Goal: Task Accomplishment & Management: Manage account settings

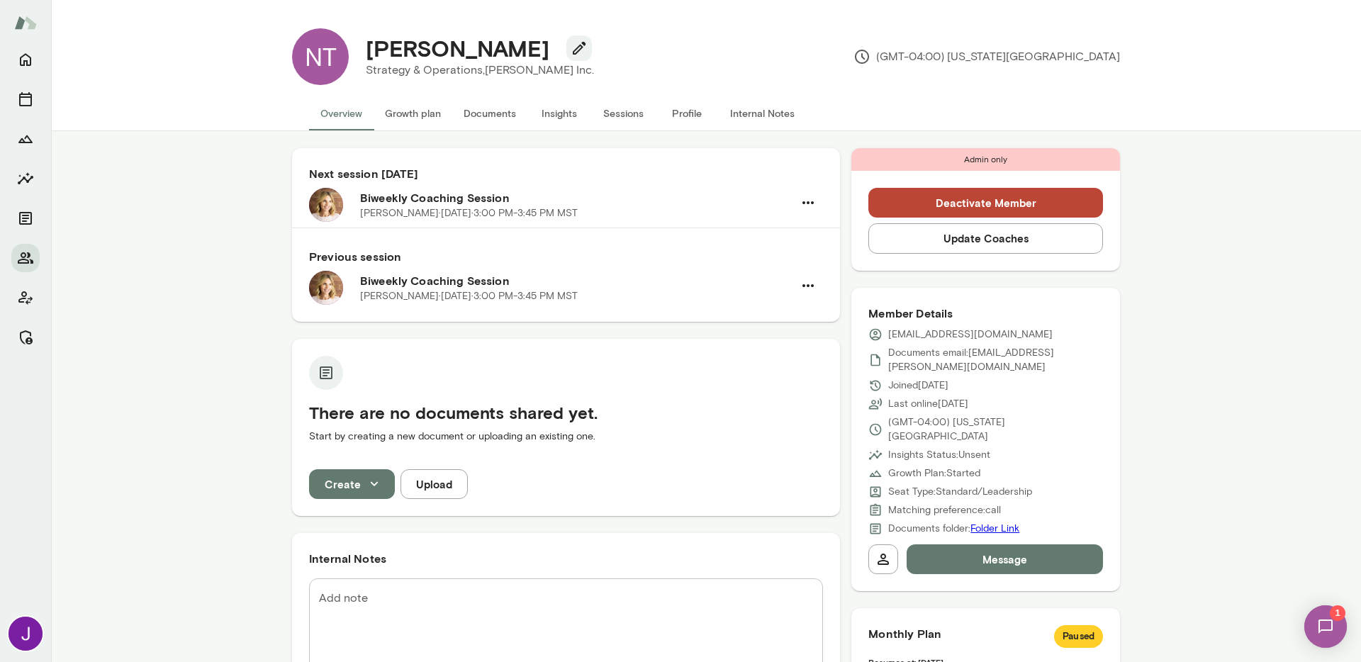
click at [621, 108] on button "Sessions" at bounding box center [623, 113] width 64 height 34
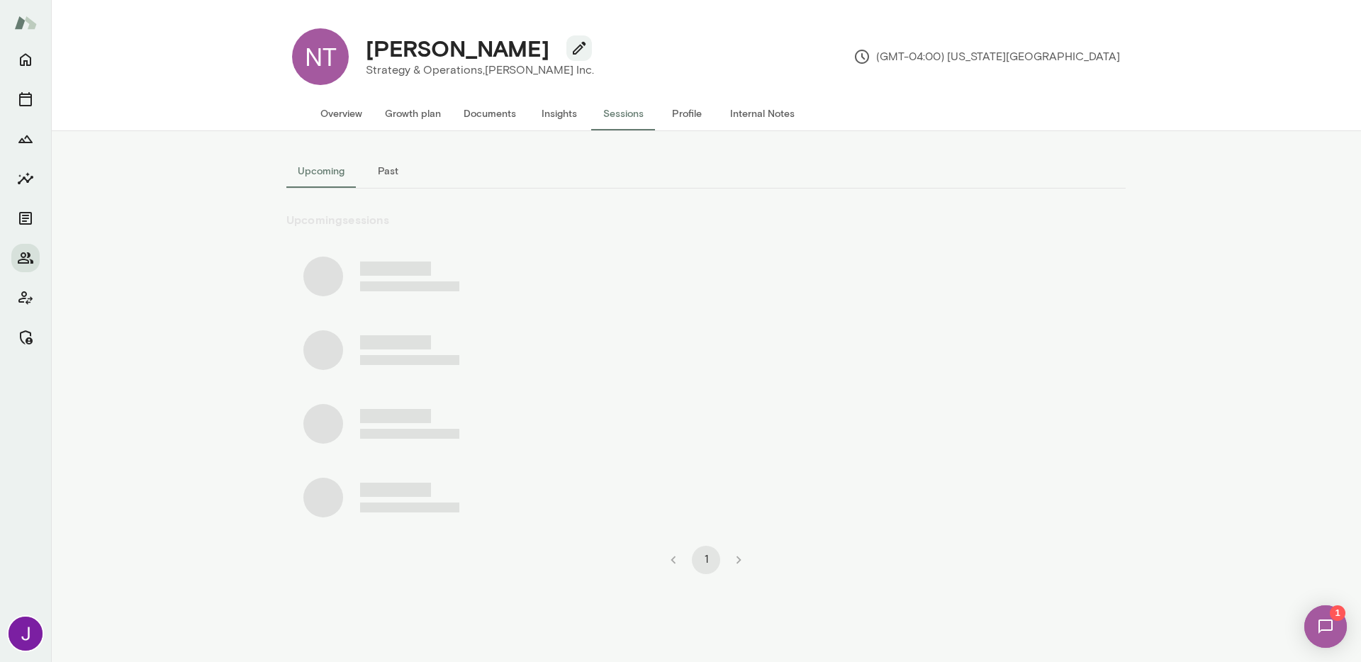
click at [378, 178] on button "Past" at bounding box center [388, 171] width 64 height 34
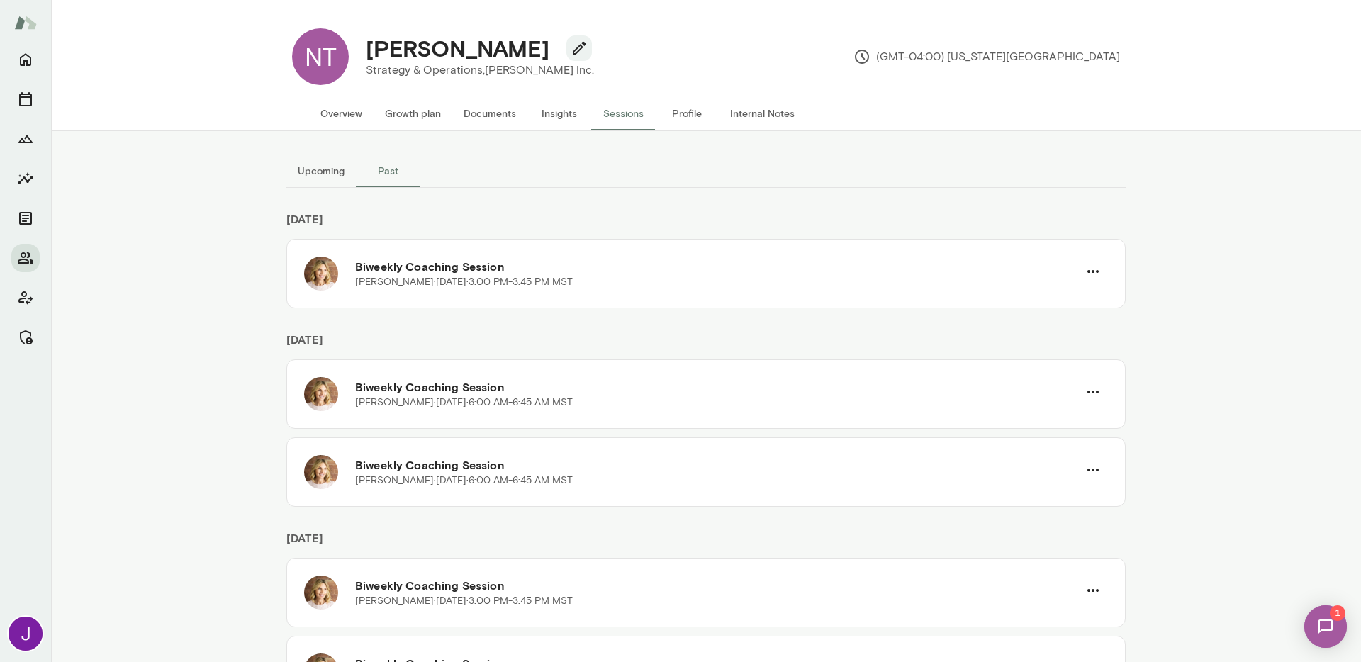
click at [304, 171] on button "Upcoming" at bounding box center [320, 171] width 69 height 34
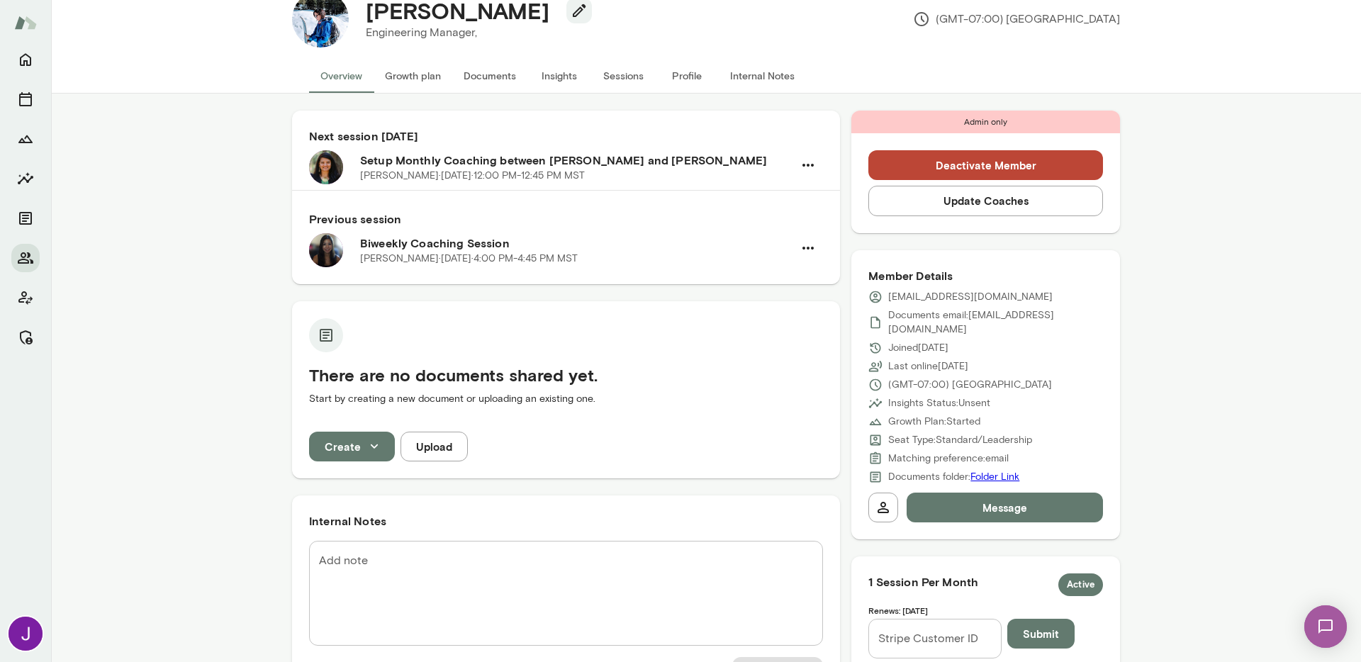
scroll to position [110, 0]
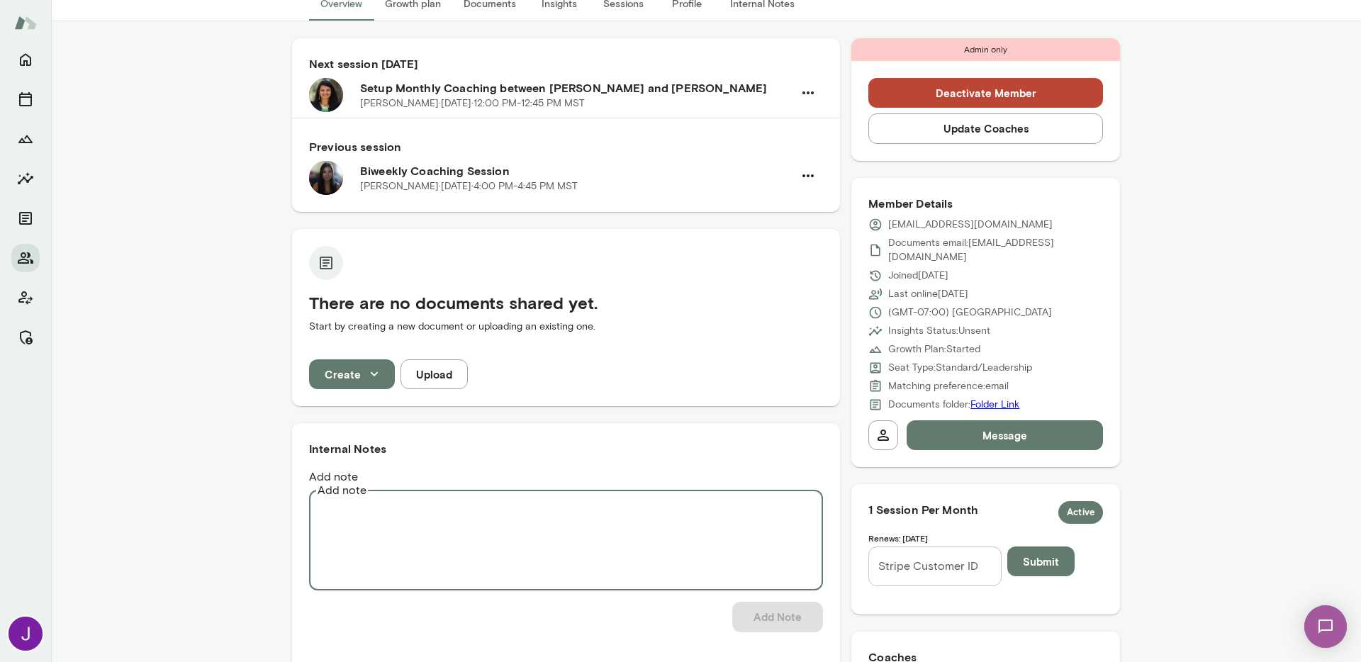
click at [468, 498] on textarea "Add note" at bounding box center [566, 539] width 494 height 82
type textarea "*"
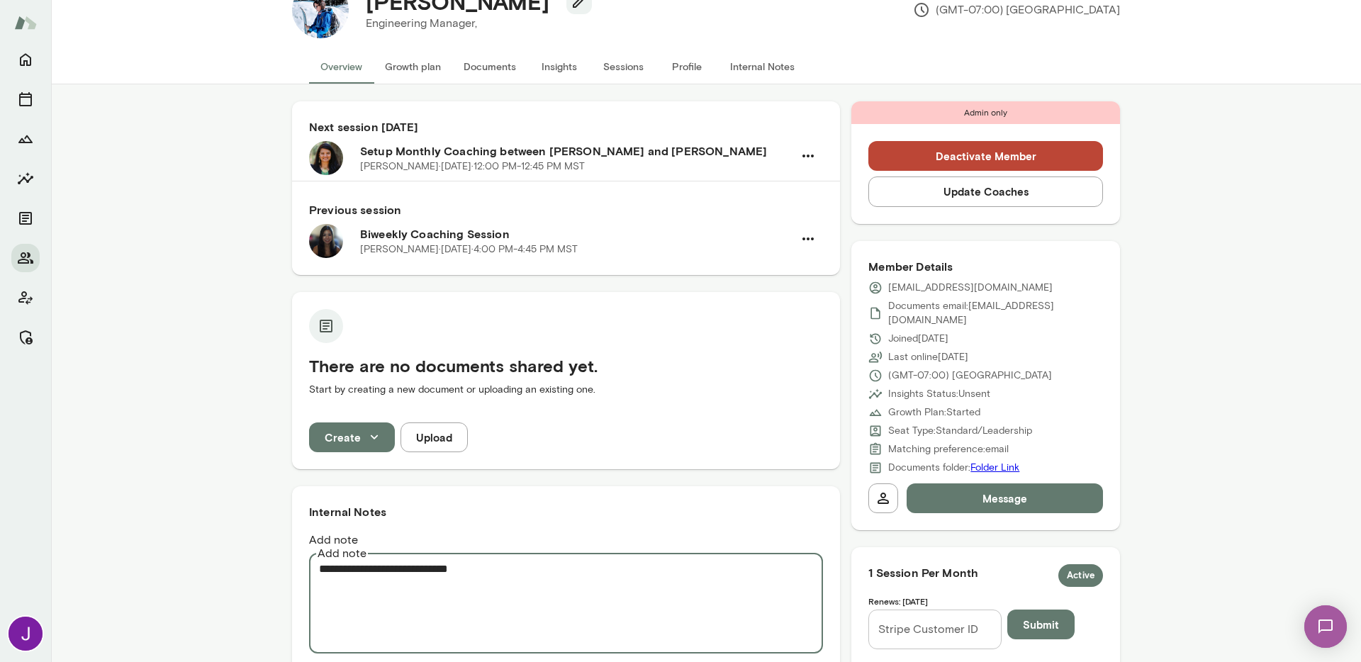
scroll to position [0, 0]
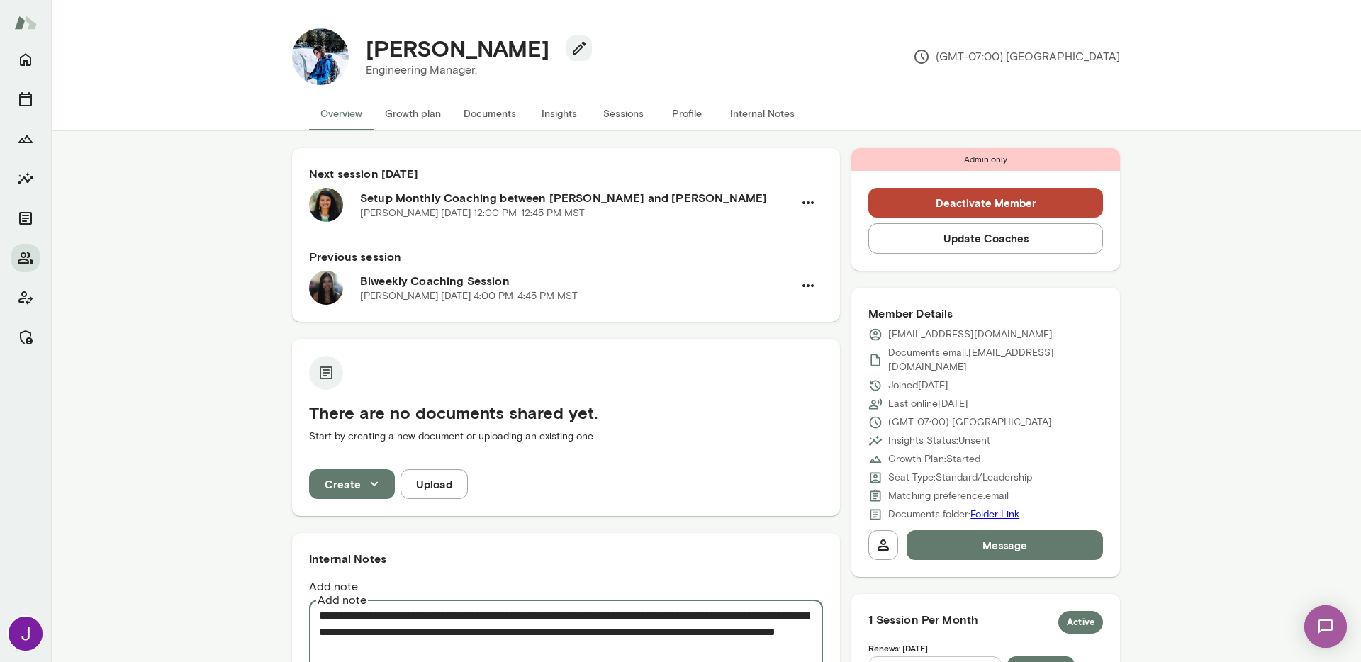
drag, startPoint x: 781, startPoint y: 603, endPoint x: 745, endPoint y: 605, distance: 36.3
click at [745, 608] on textarea "**********" at bounding box center [566, 649] width 494 height 82
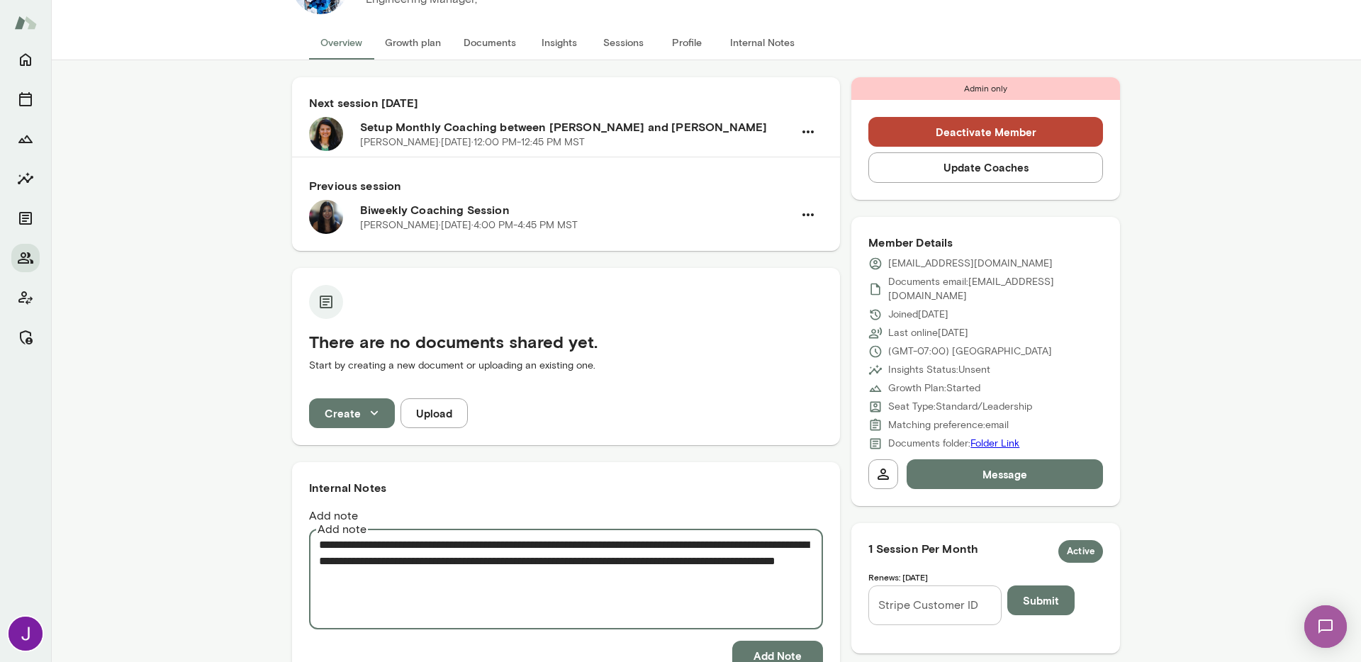
scroll to position [85, 0]
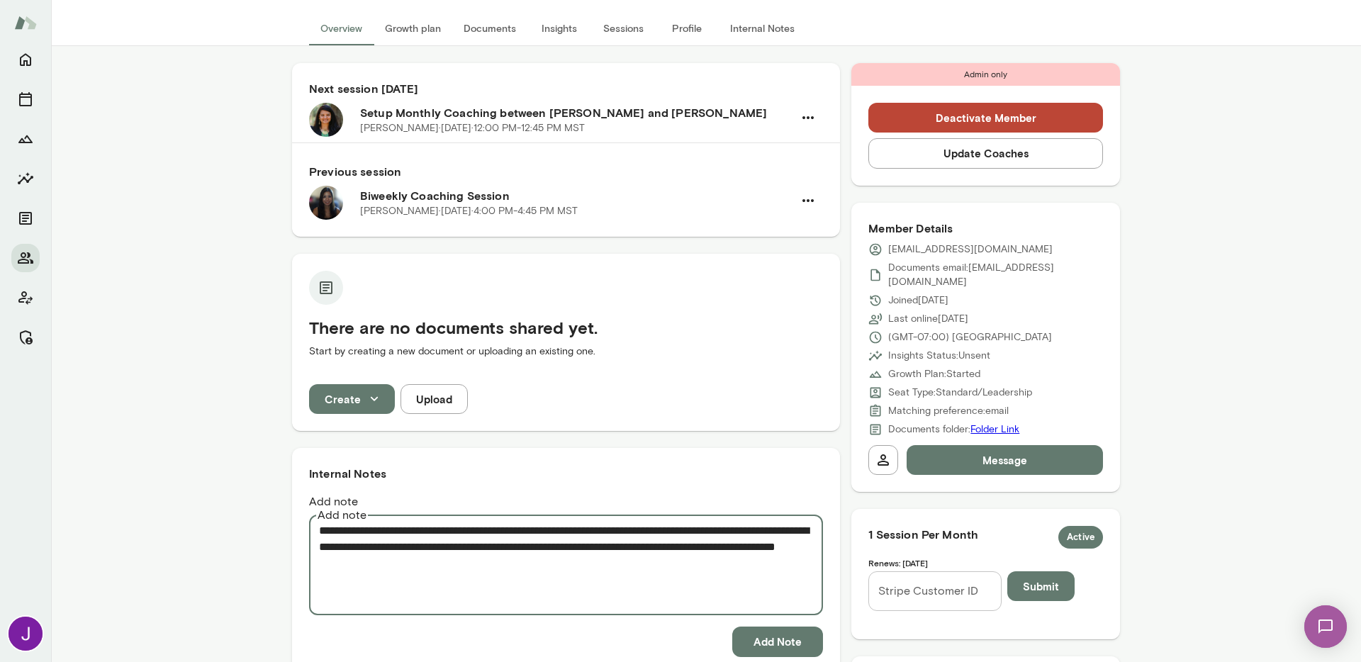
type textarea "**********"
click at [758, 627] on button "Add Note" at bounding box center [777, 642] width 91 height 30
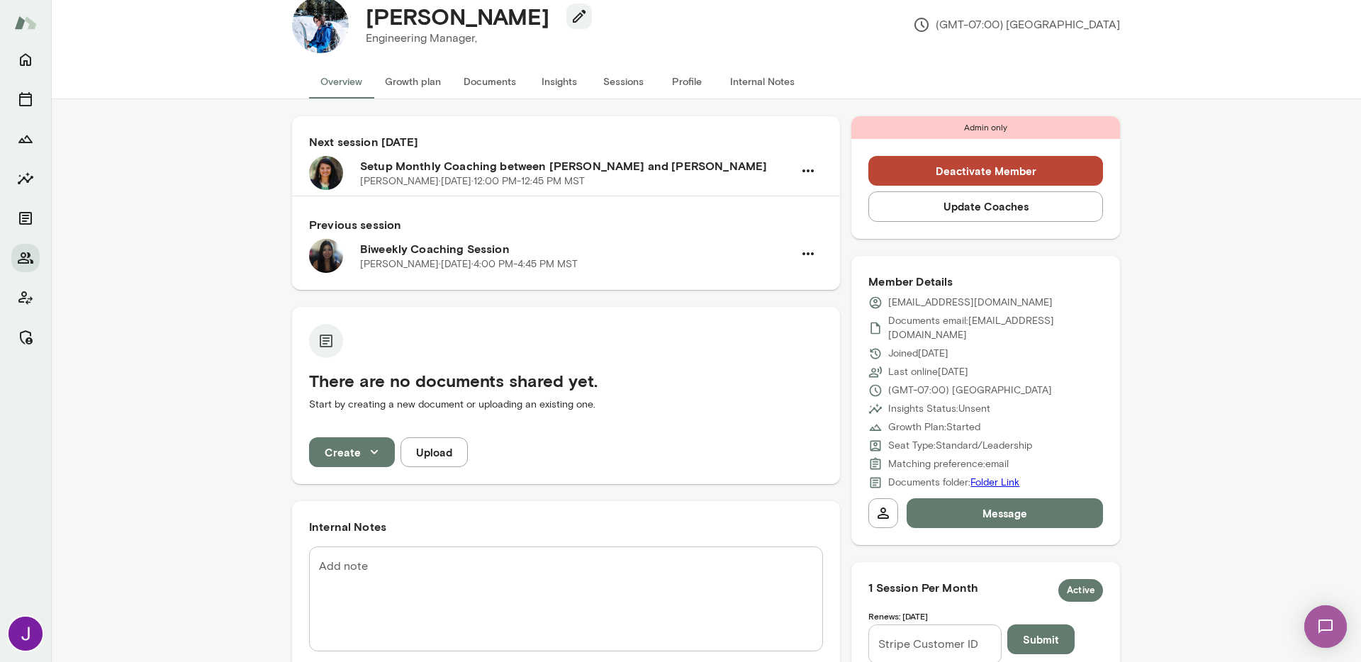
scroll to position [0, 0]
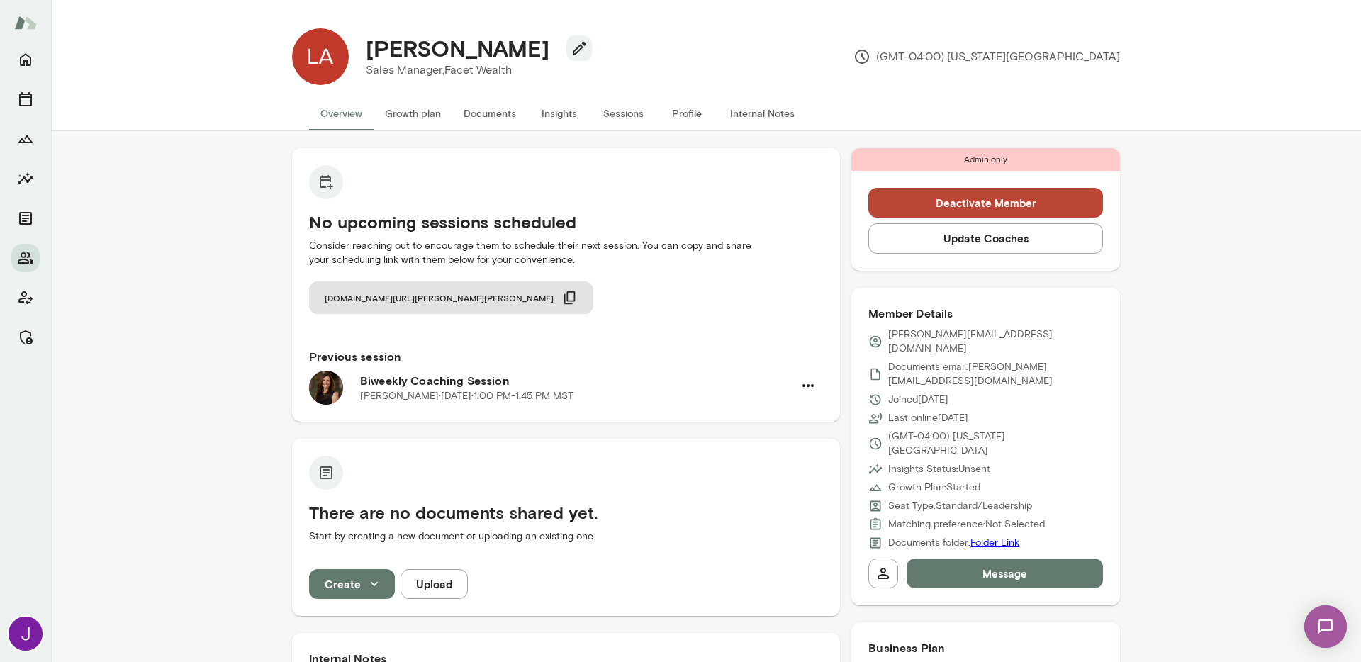
click at [971, 194] on button "Deactivate Member" at bounding box center [985, 203] width 235 height 30
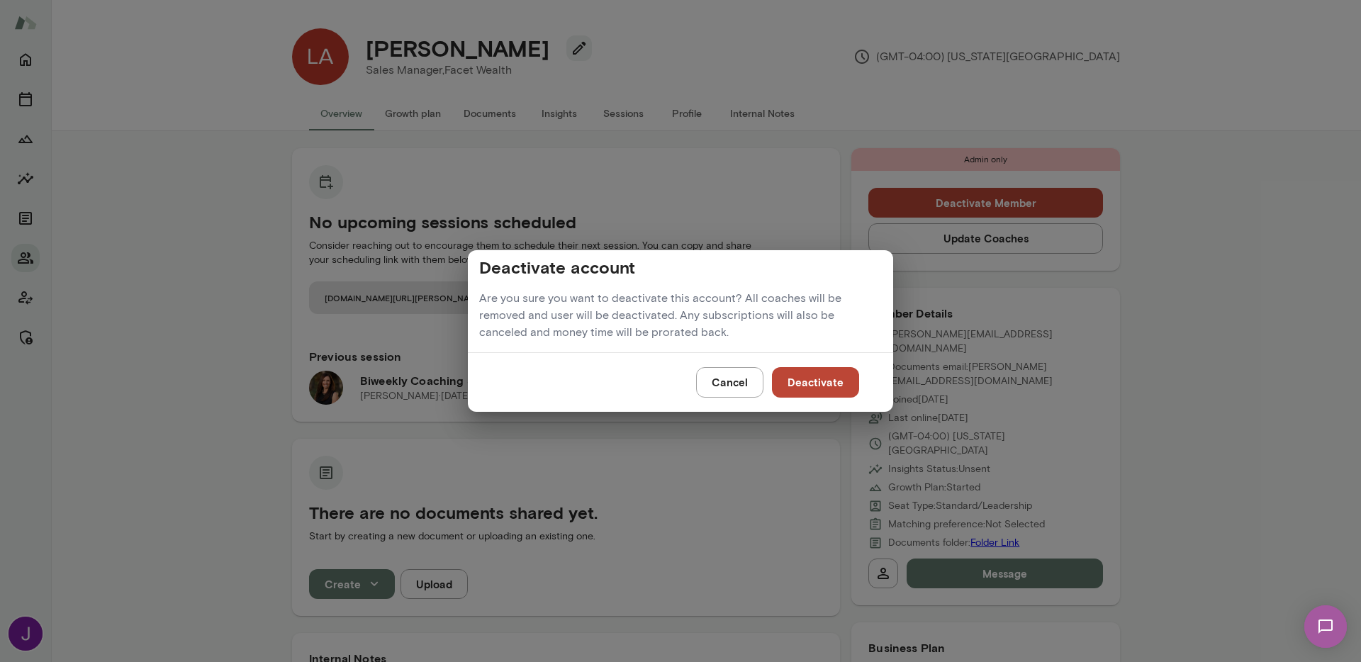
drag, startPoint x: 792, startPoint y: 381, endPoint x: 794, endPoint y: 374, distance: 8.1
click at [793, 381] on button "Deactivate" at bounding box center [815, 382] width 87 height 30
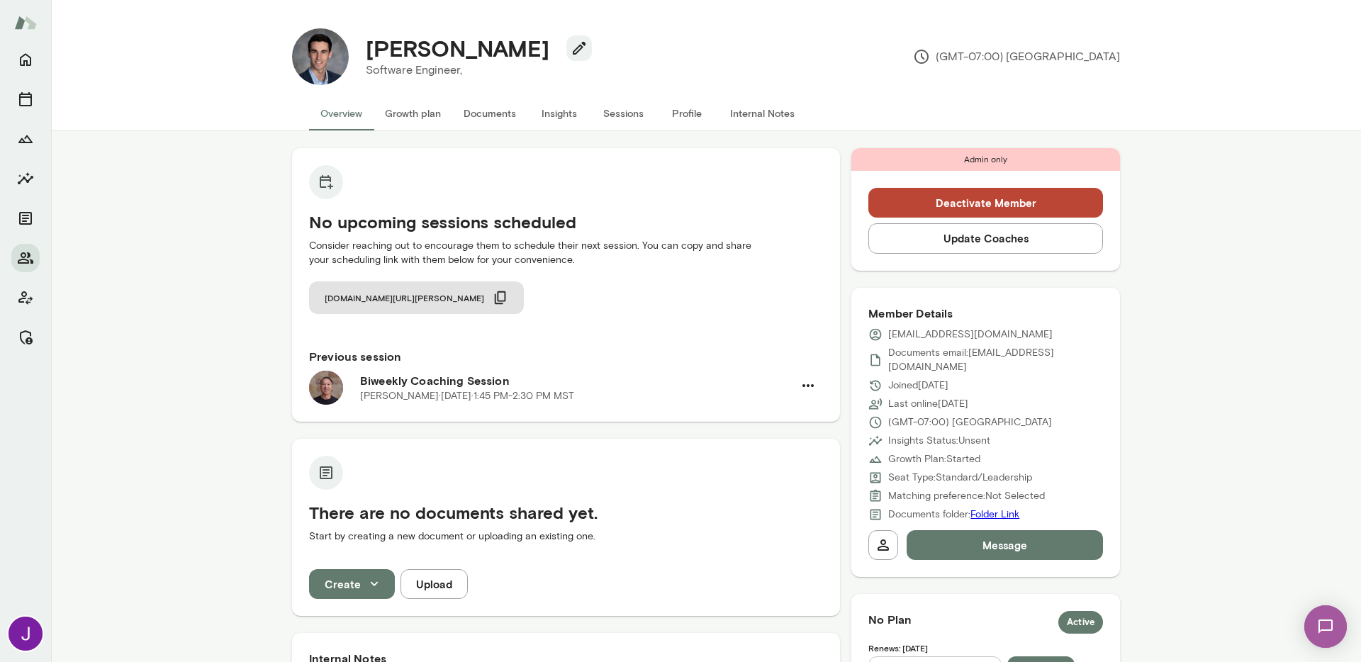
click at [621, 116] on button "Sessions" at bounding box center [623, 113] width 64 height 34
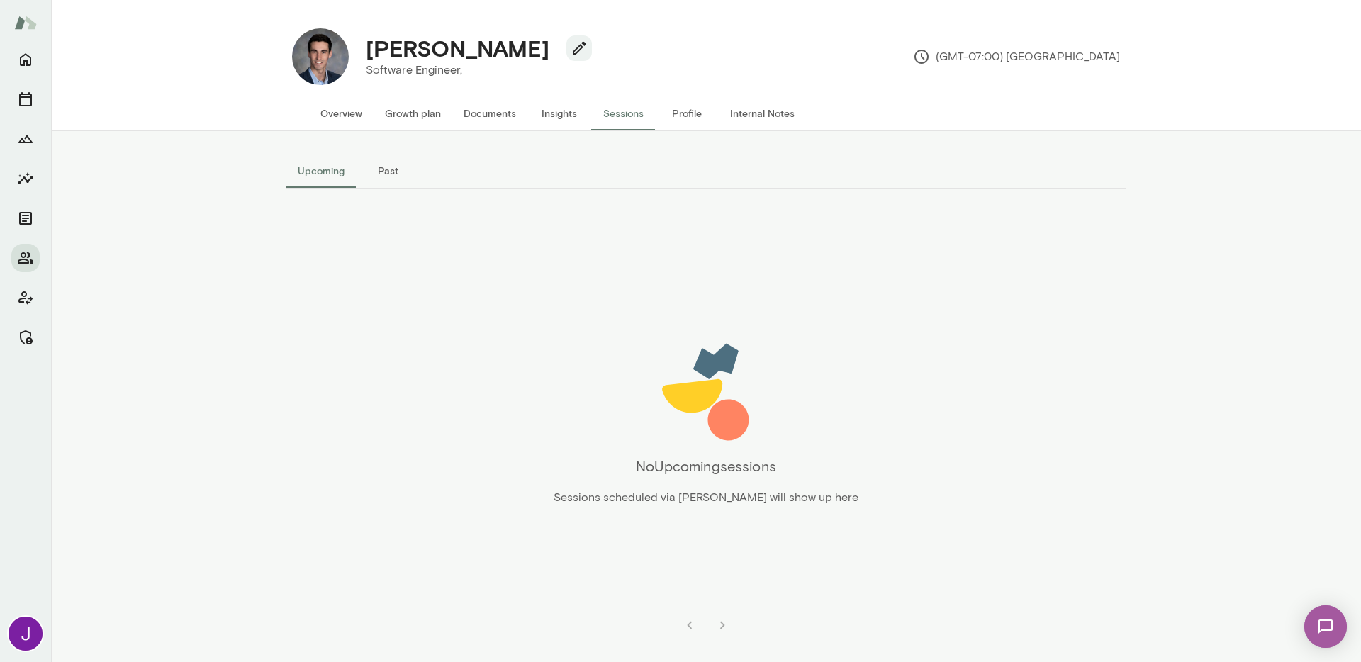
click at [386, 170] on button "Past" at bounding box center [388, 171] width 64 height 34
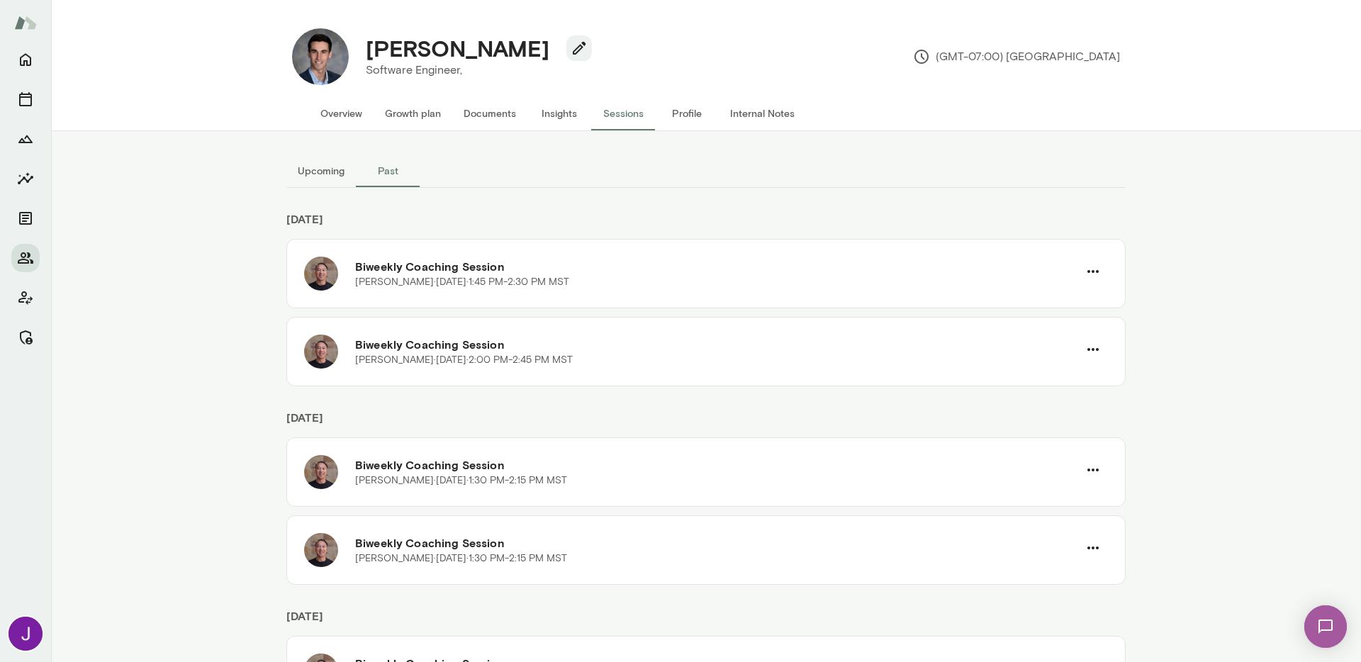
click at [360, 121] on button "Overview" at bounding box center [341, 113] width 65 height 34
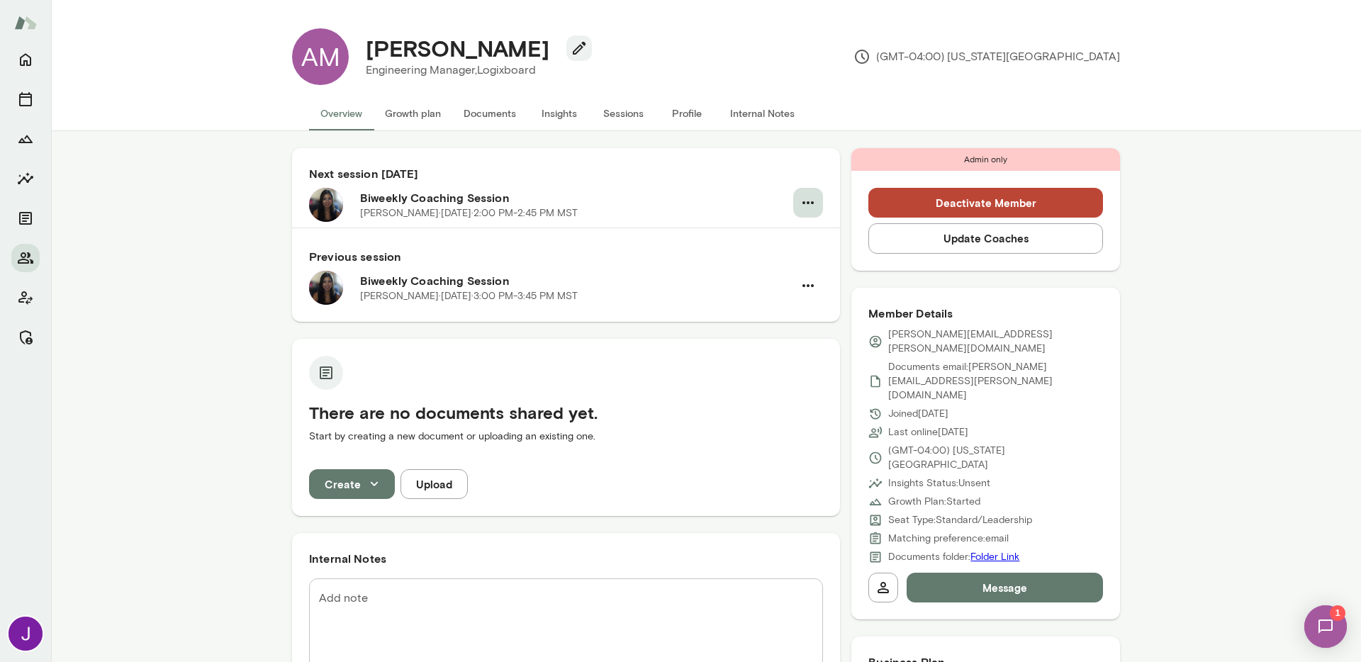
click at [805, 204] on icon "button" at bounding box center [808, 202] width 17 height 17
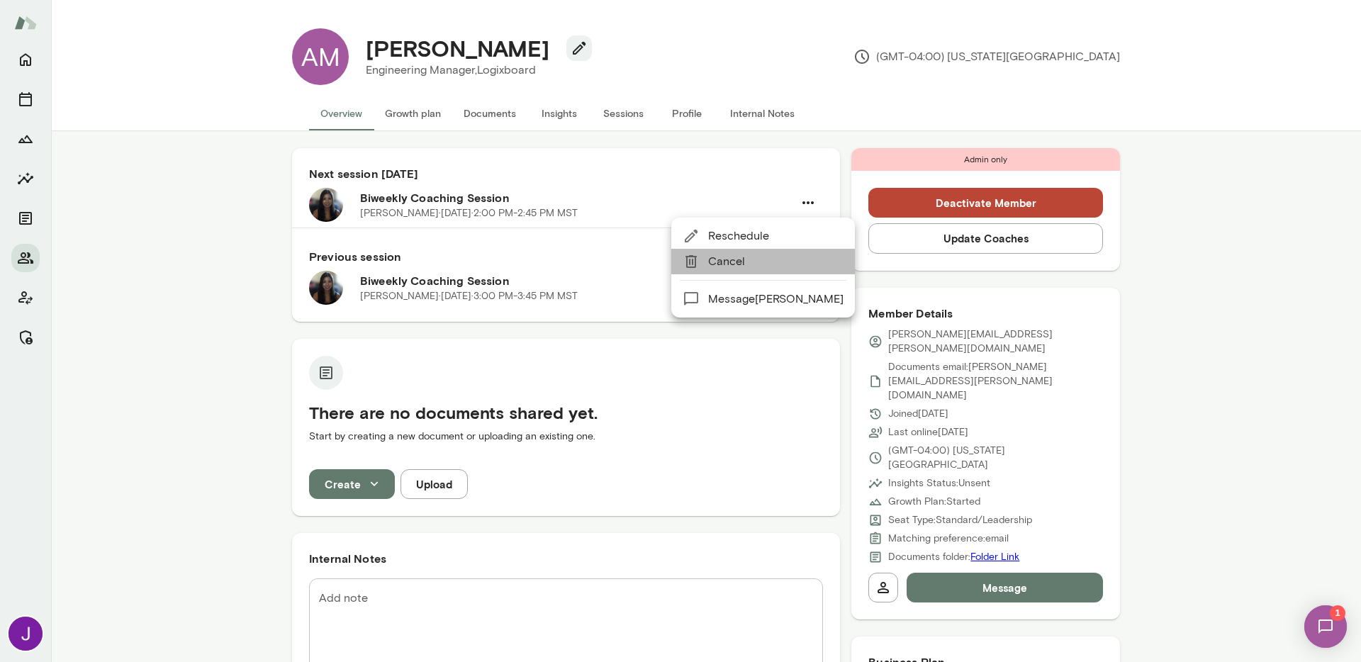
click at [768, 265] on span "Cancel" at bounding box center [775, 261] width 135 height 17
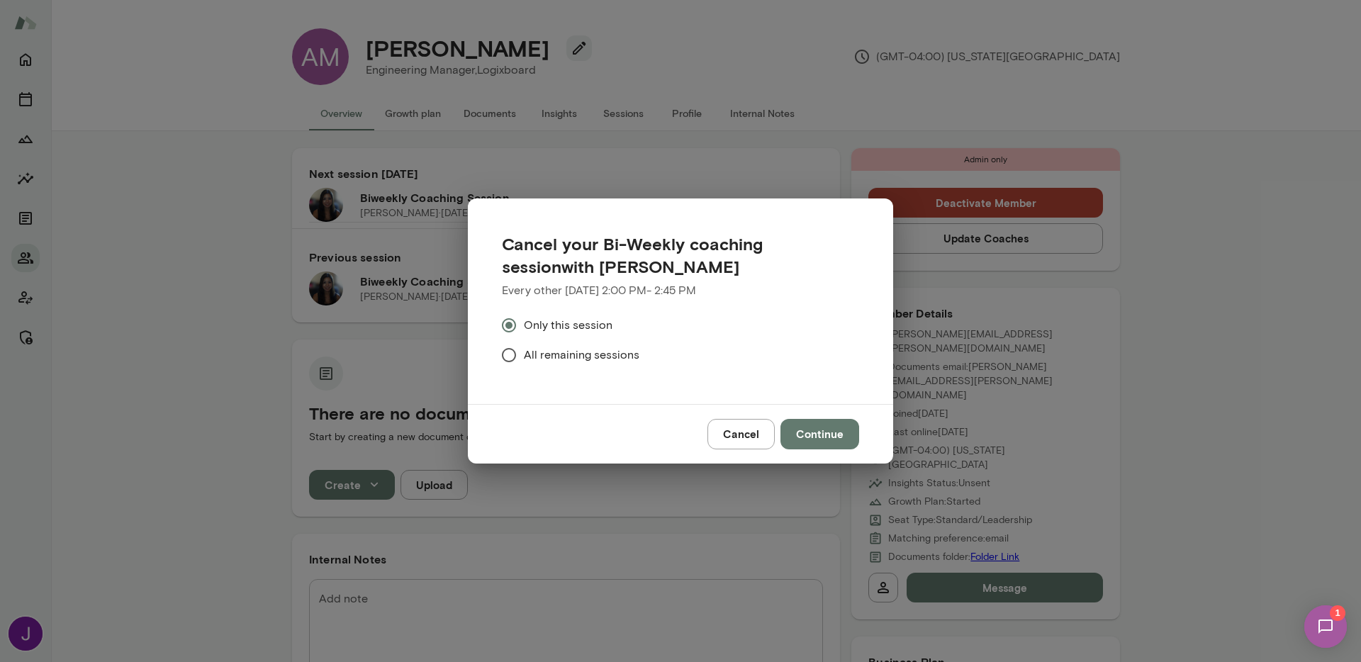
click at [593, 354] on span "All remaining sessions" at bounding box center [582, 355] width 116 height 17
click at [842, 439] on button "Continue" at bounding box center [820, 434] width 79 height 30
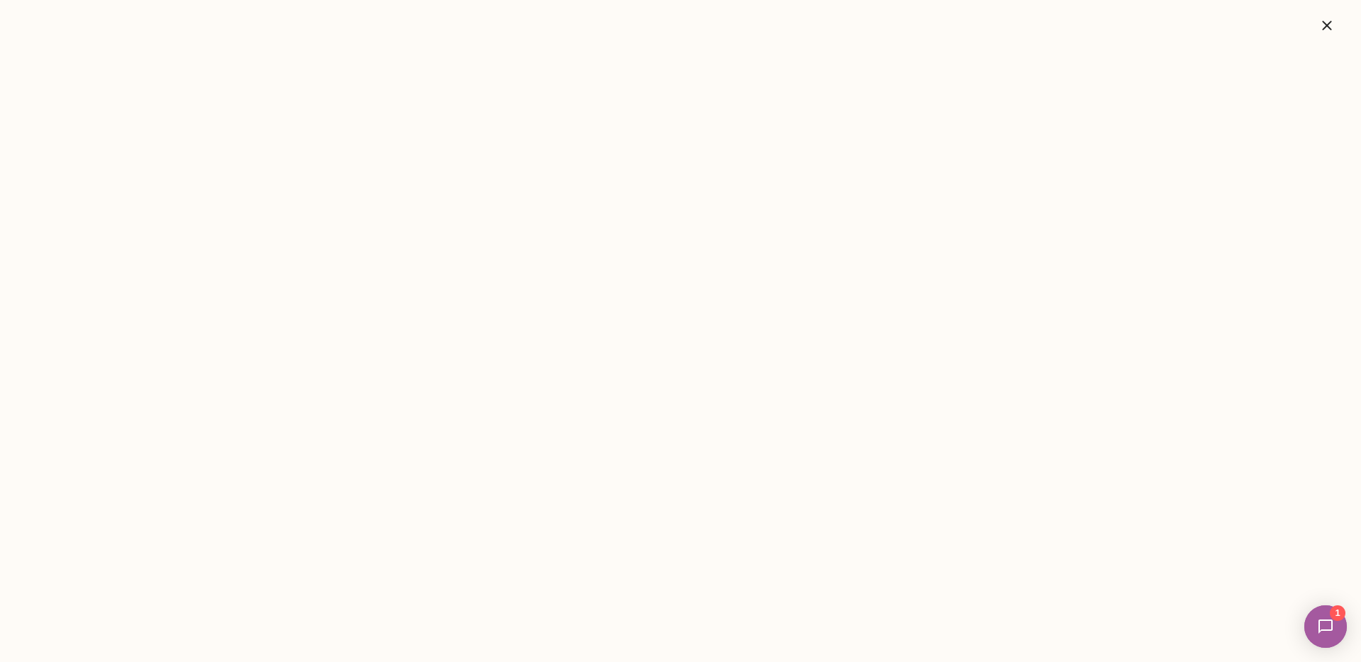
click at [1334, 23] on icon "button" at bounding box center [1327, 25] width 17 height 17
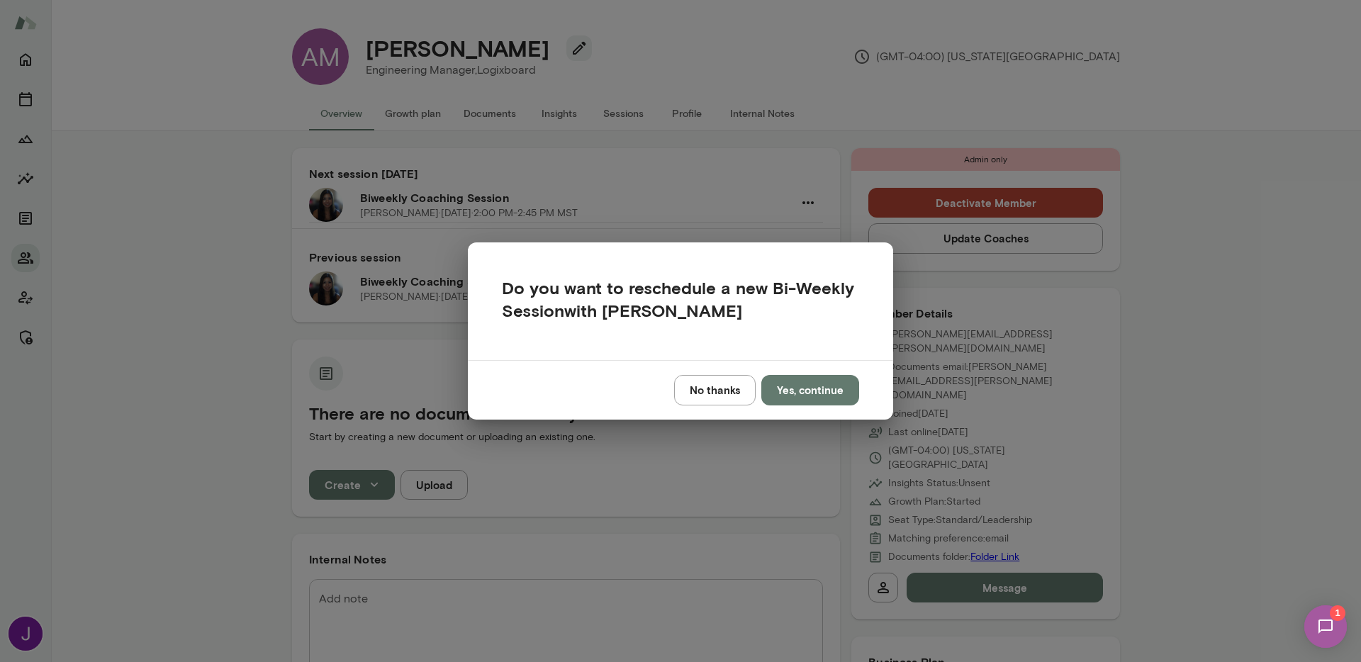
click at [720, 397] on button "No thanks" at bounding box center [715, 390] width 82 height 30
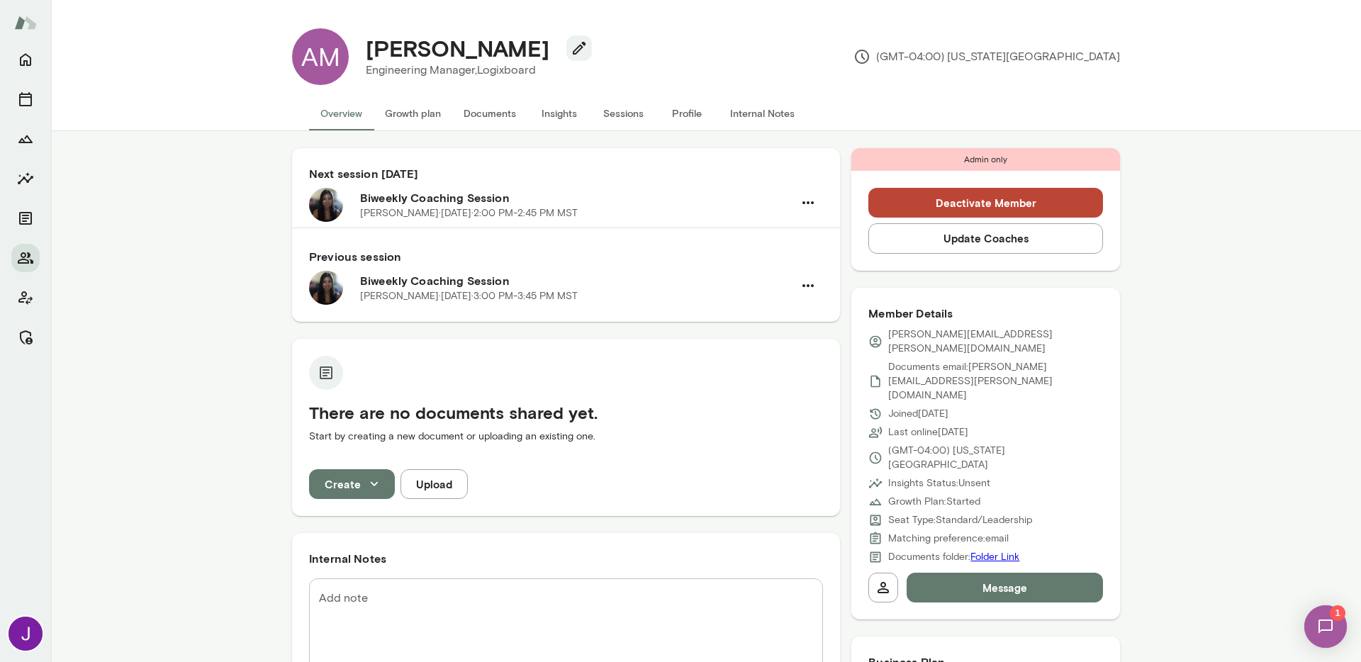
click at [935, 203] on button "Deactivate Member" at bounding box center [985, 203] width 235 height 30
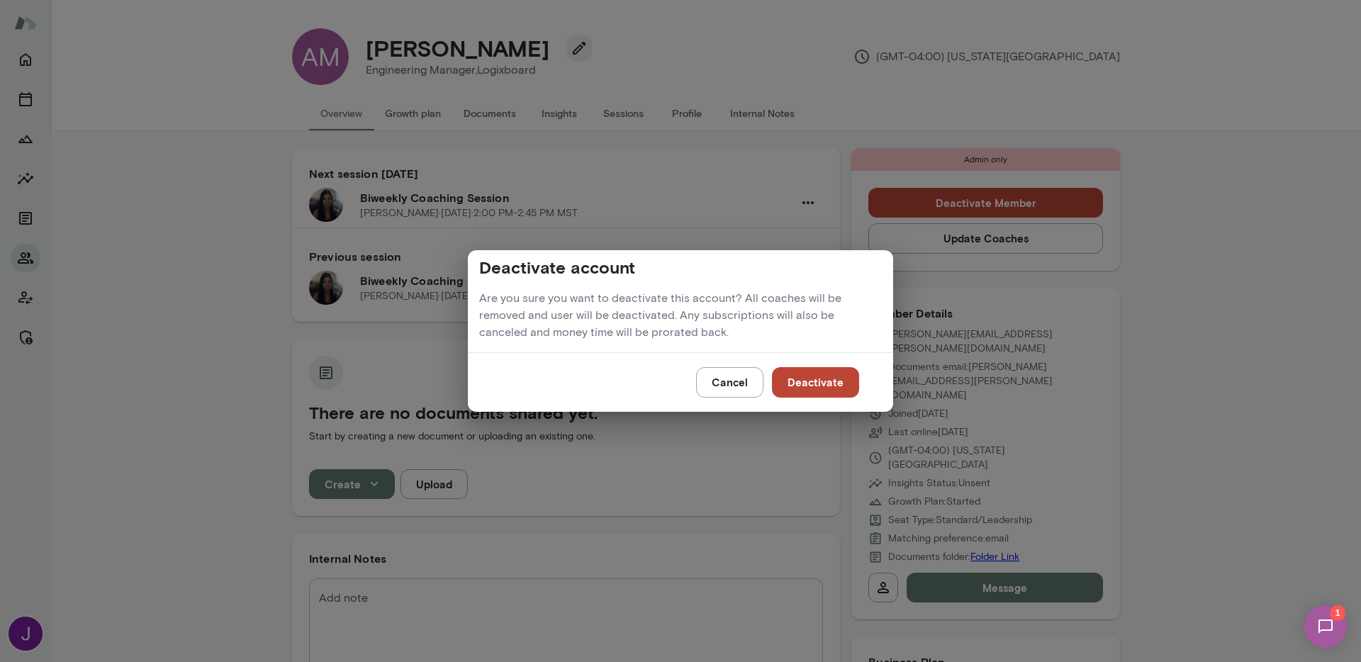
click at [800, 382] on button "Deactivate" at bounding box center [815, 382] width 87 height 30
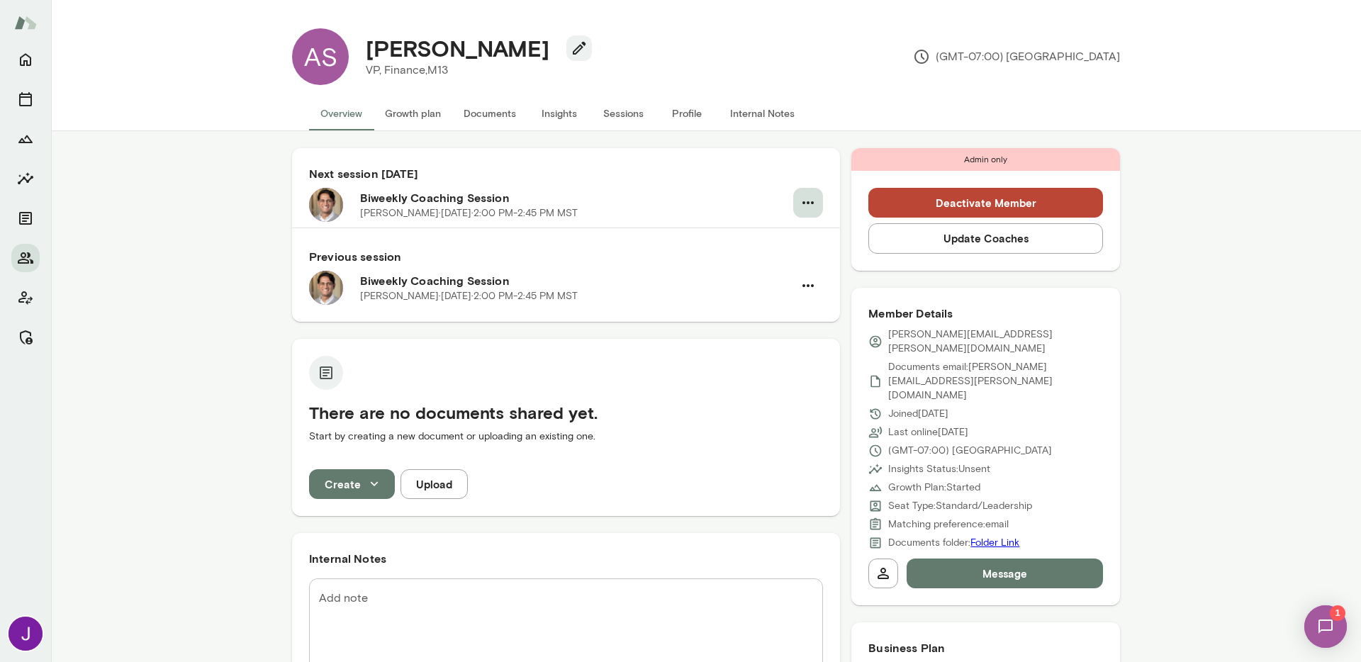
click at [803, 197] on icon "button" at bounding box center [808, 202] width 17 height 17
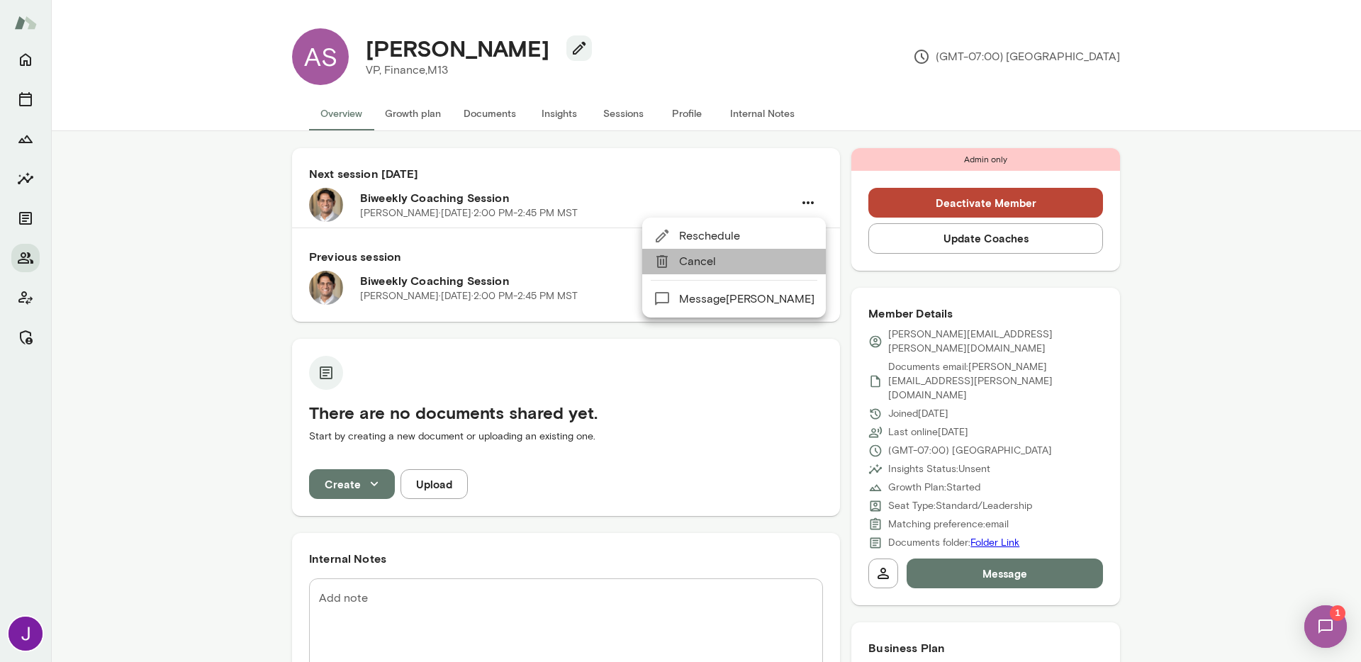
click at [749, 259] on span "Cancel" at bounding box center [746, 261] width 135 height 17
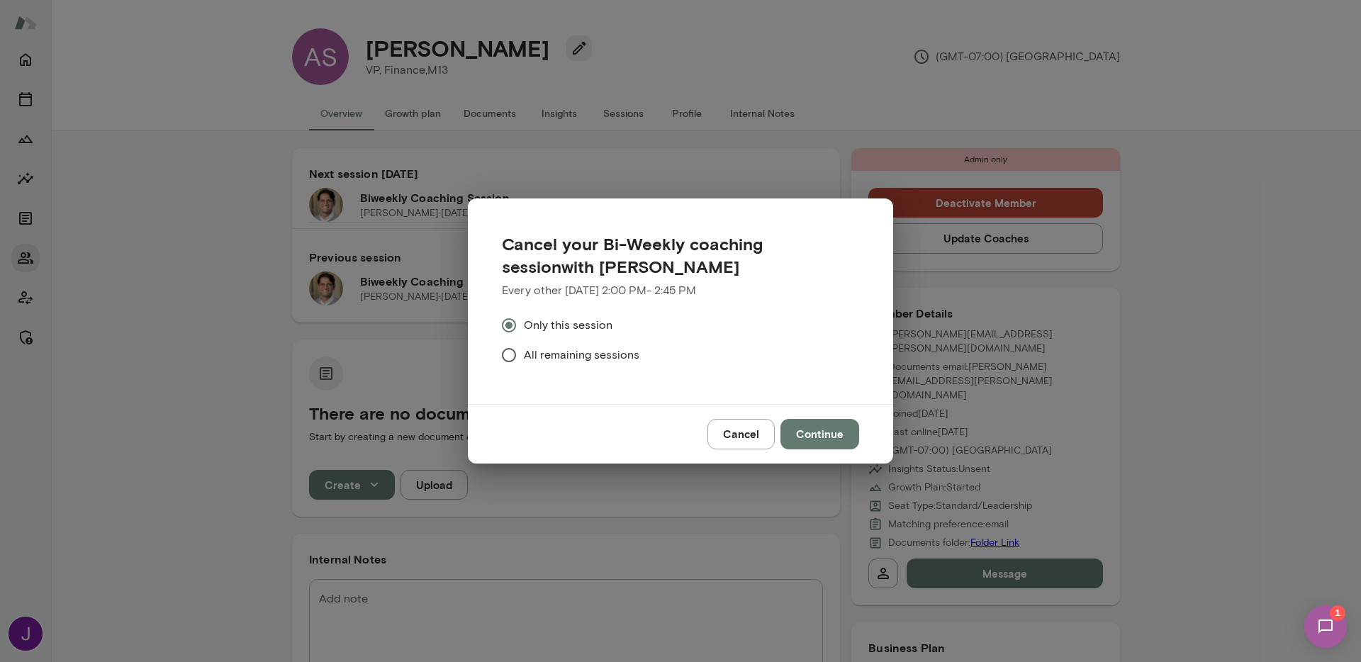
click at [542, 357] on span "All remaining sessions" at bounding box center [582, 355] width 116 height 17
click at [803, 430] on button "Continue" at bounding box center [820, 434] width 79 height 30
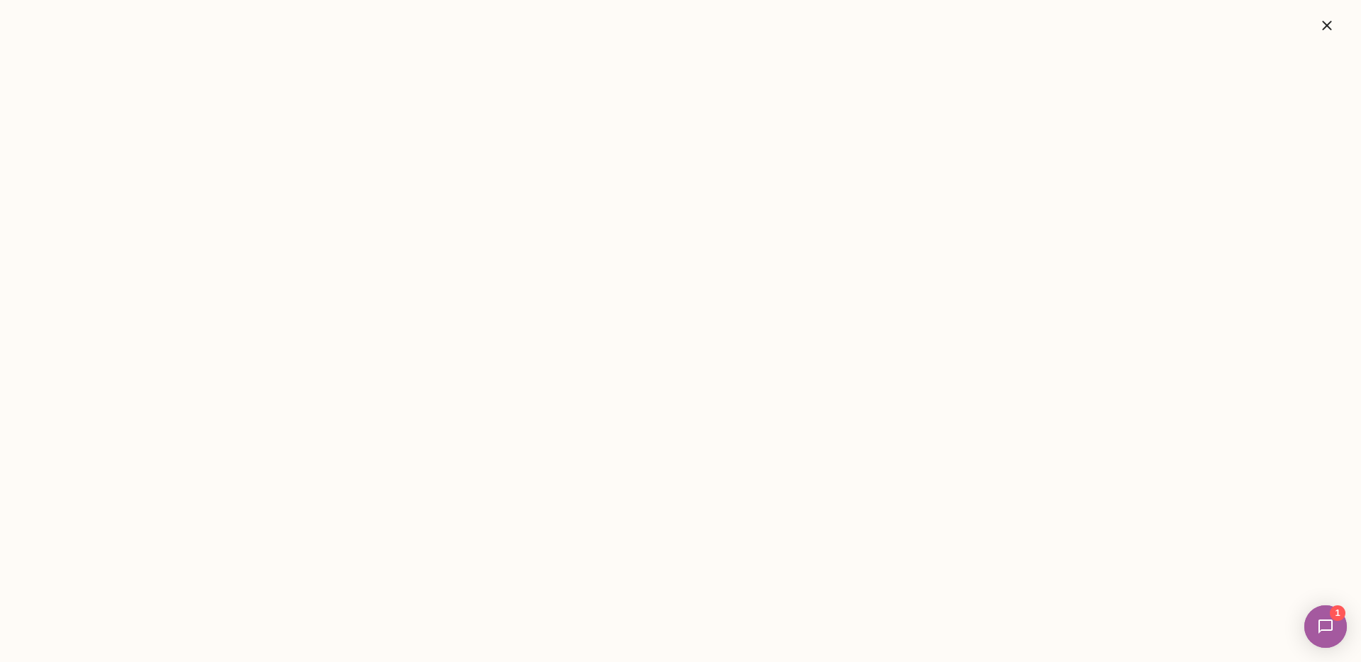
click at [1321, 26] on icon "button" at bounding box center [1327, 25] width 17 height 17
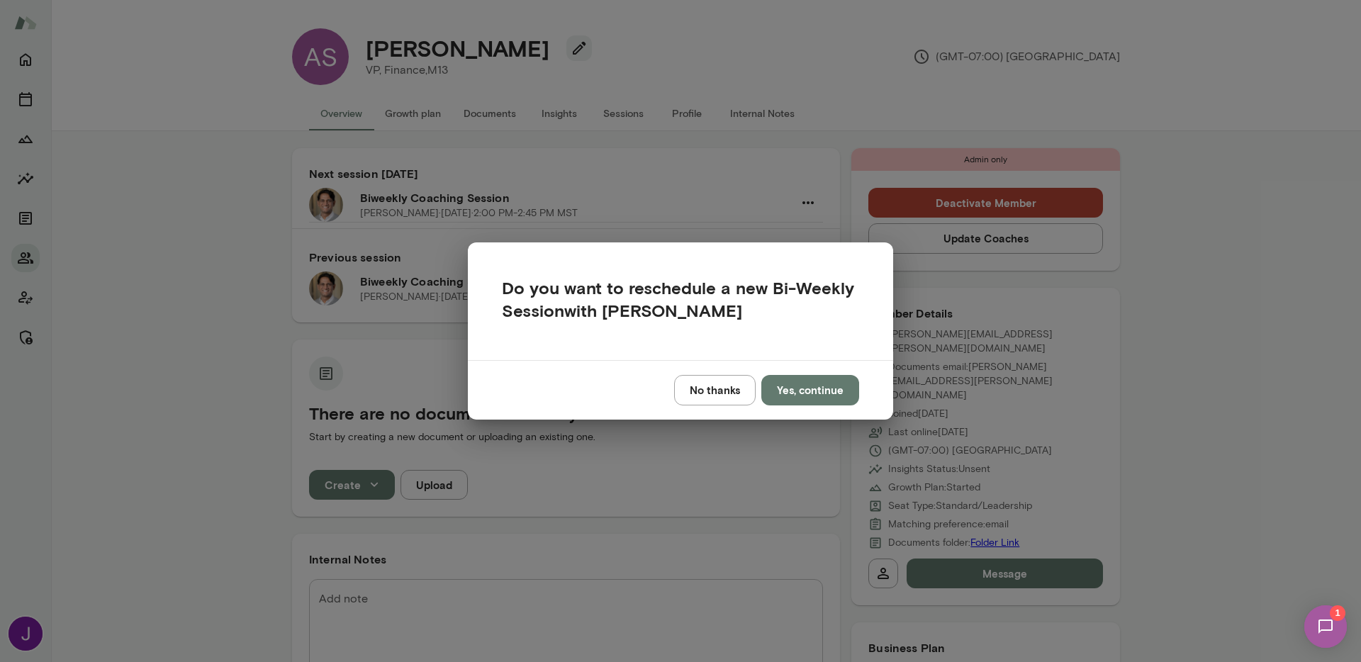
click at [696, 401] on button "No thanks" at bounding box center [715, 390] width 82 height 30
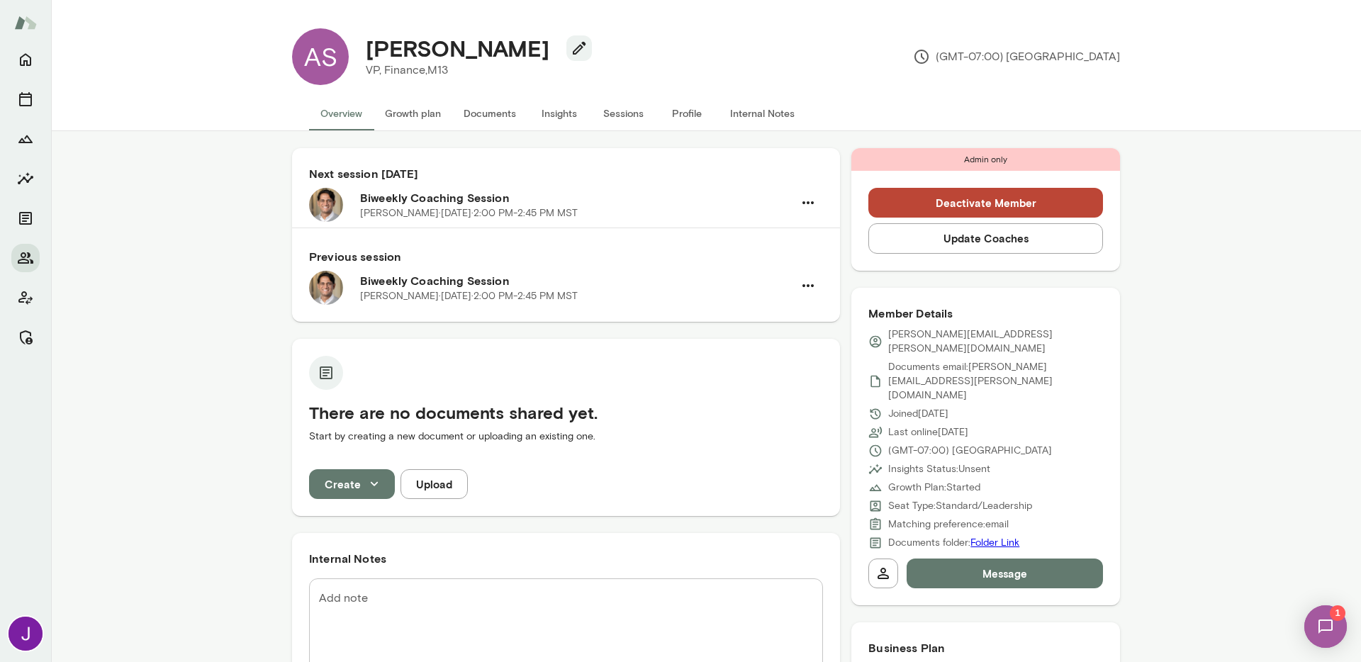
click at [943, 206] on button "Deactivate Member" at bounding box center [985, 203] width 235 height 30
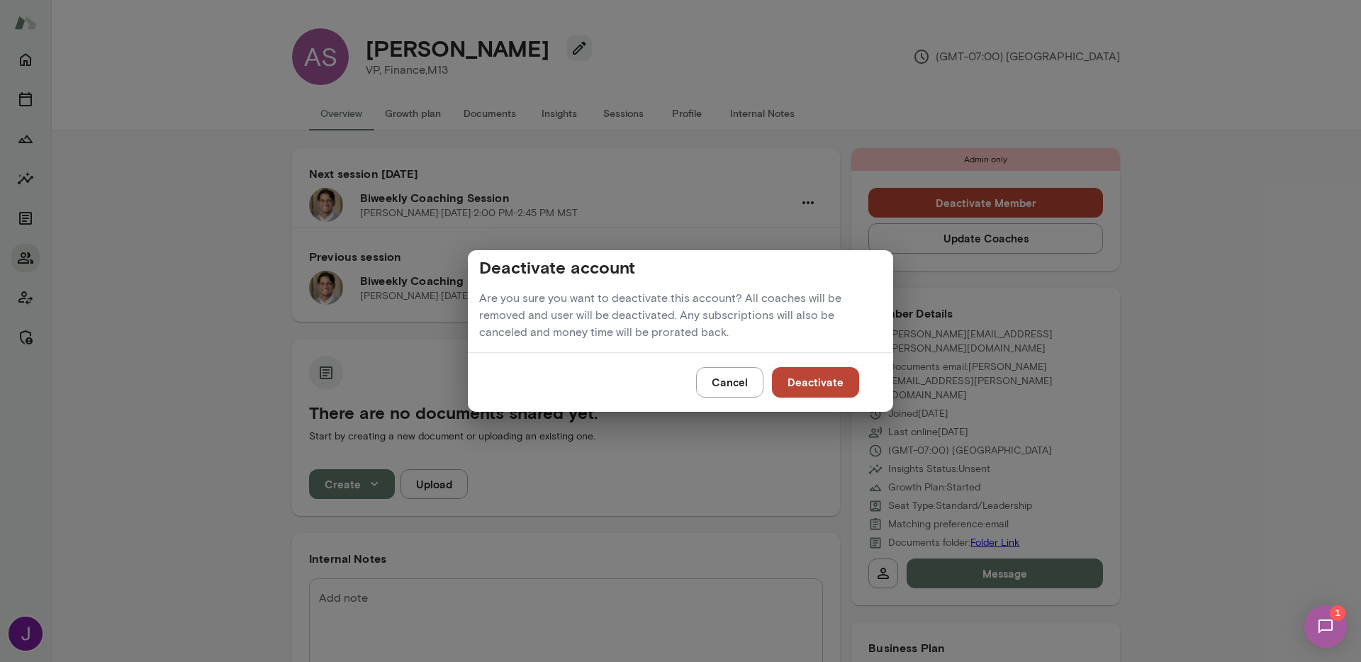
click at [811, 388] on button "Deactivate" at bounding box center [815, 382] width 87 height 30
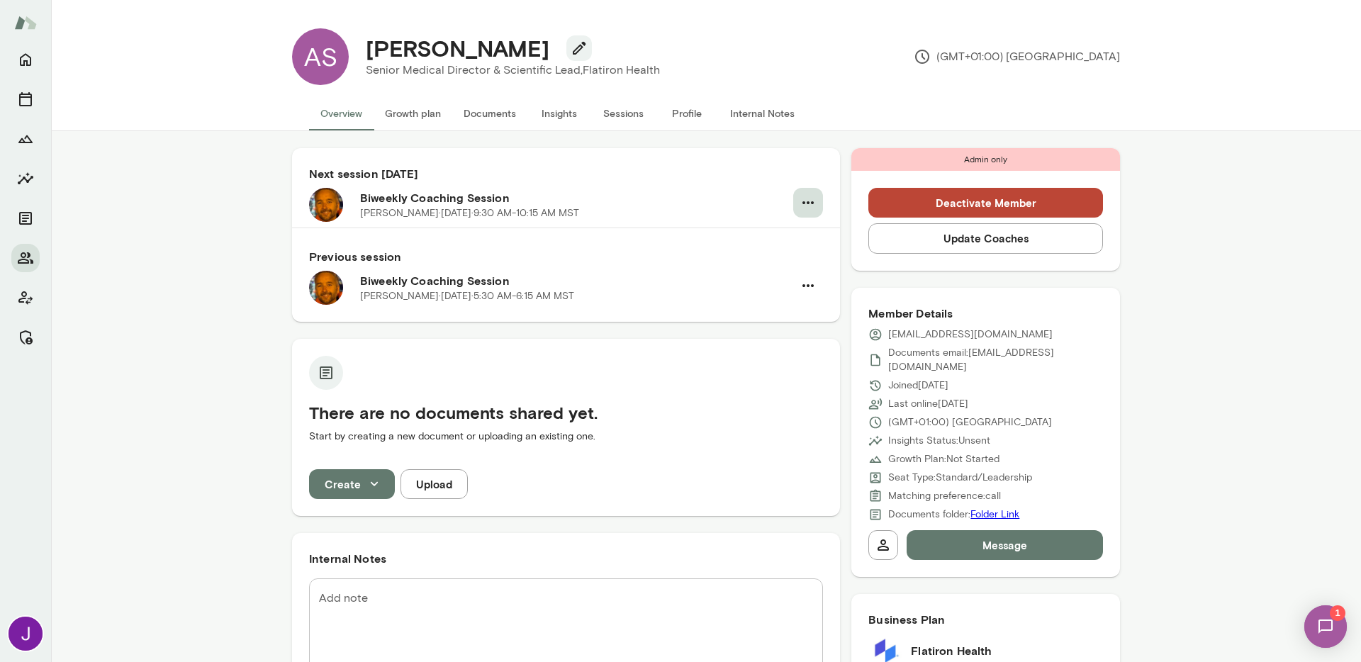
click at [800, 206] on icon "button" at bounding box center [808, 202] width 17 height 17
click at [756, 253] on span "Cancel" at bounding box center [738, 261] width 135 height 17
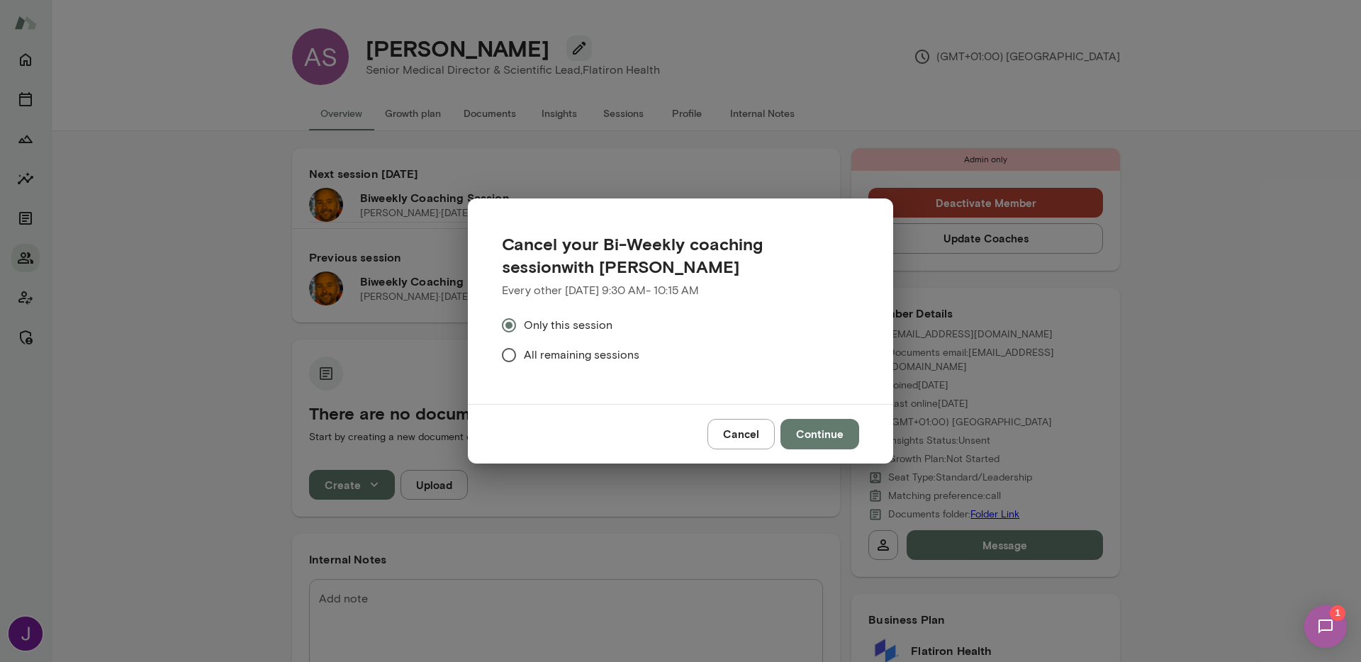
click at [578, 362] on span "All remaining sessions" at bounding box center [582, 355] width 116 height 17
click at [727, 427] on button "Cancel" at bounding box center [741, 434] width 67 height 30
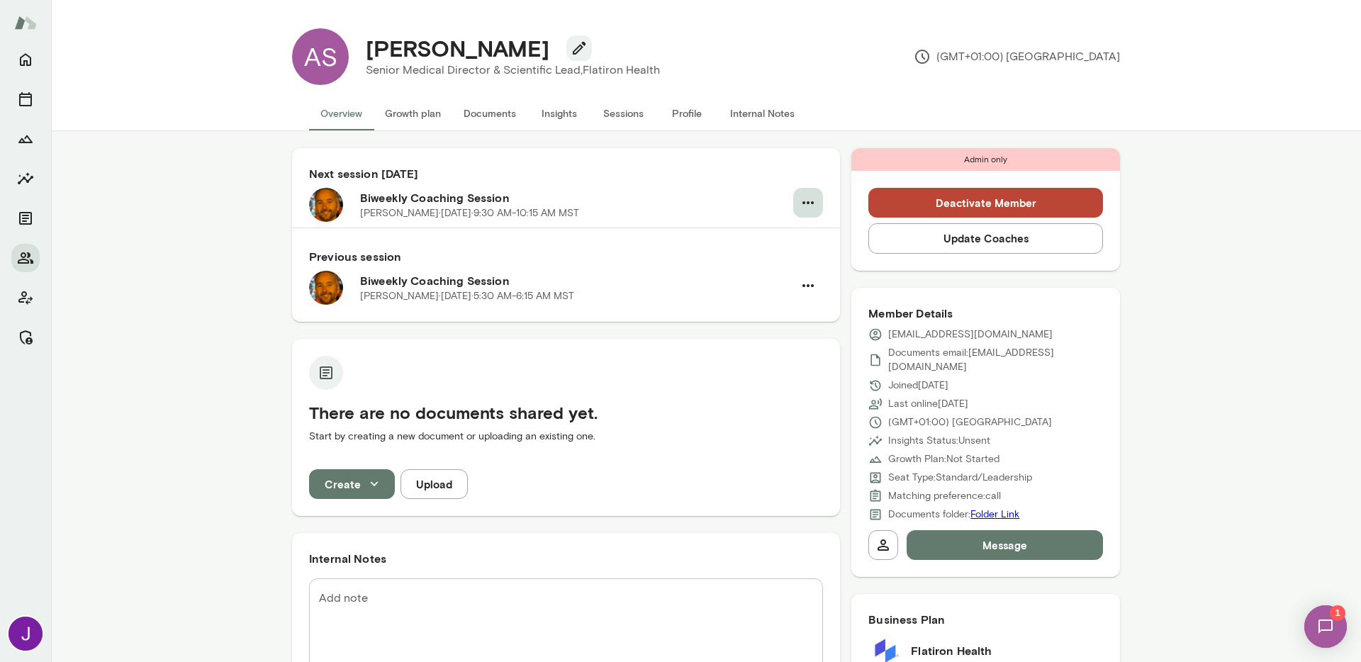
click at [800, 211] on icon "button" at bounding box center [808, 202] width 17 height 17
click at [766, 260] on span "Cancel" at bounding box center [738, 261] width 135 height 17
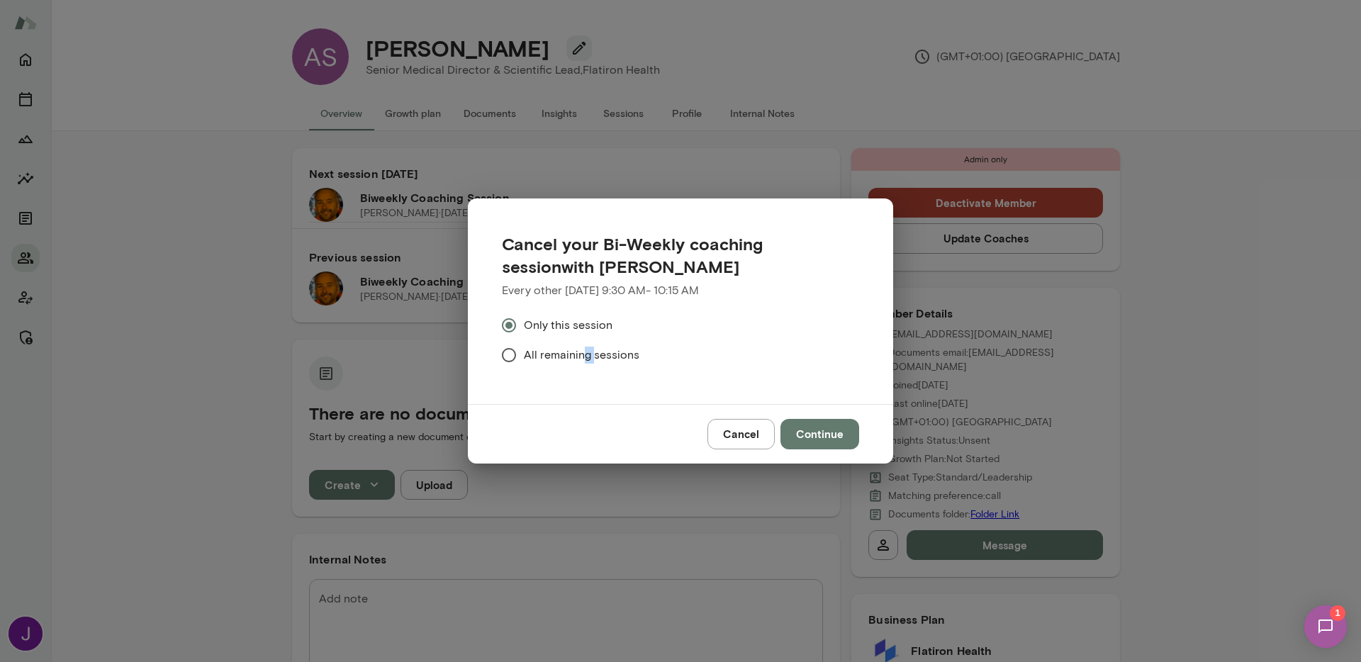
drag, startPoint x: 586, startPoint y: 350, endPoint x: 609, endPoint y: 359, distance: 25.1
click at [593, 352] on span "All remaining sessions" at bounding box center [582, 355] width 116 height 17
click at [598, 349] on label "All remaining sessions" at bounding box center [671, 355] width 354 height 30
click at [624, 356] on span "All remaining sessions" at bounding box center [582, 355] width 116 height 17
click at [791, 420] on button "Continue" at bounding box center [820, 434] width 79 height 30
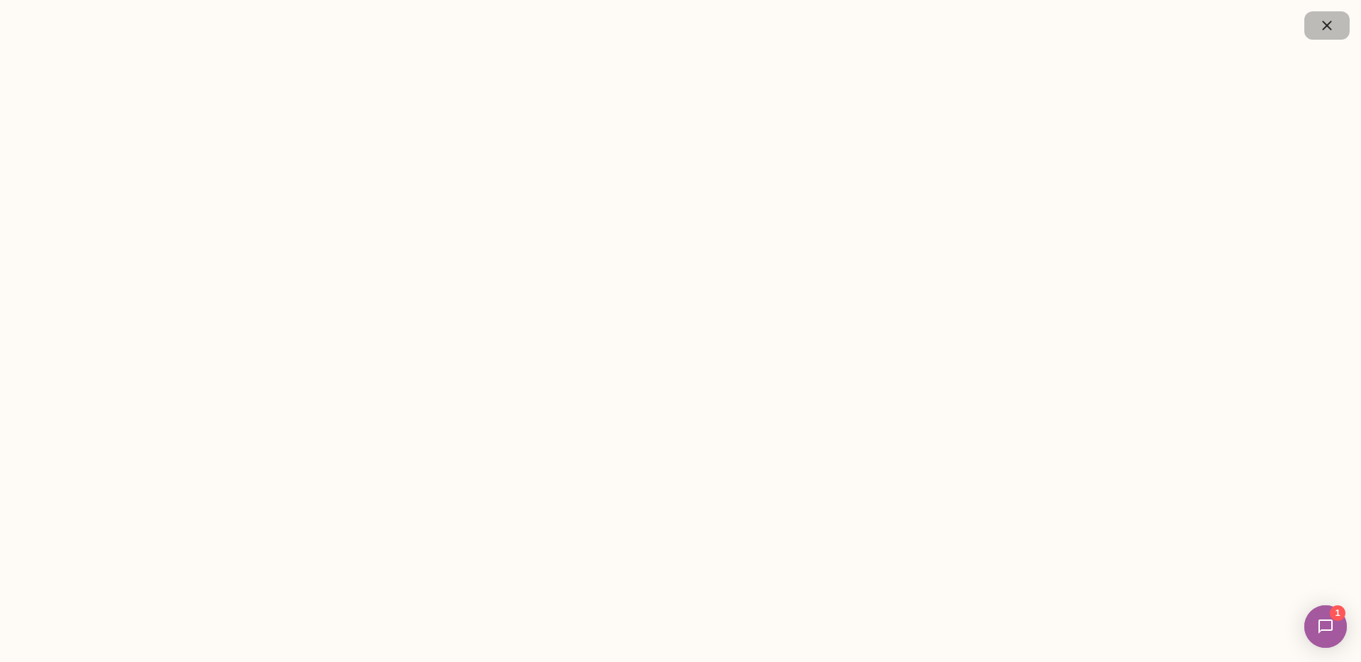
click at [1326, 38] on button "button" at bounding box center [1326, 25] width 45 height 28
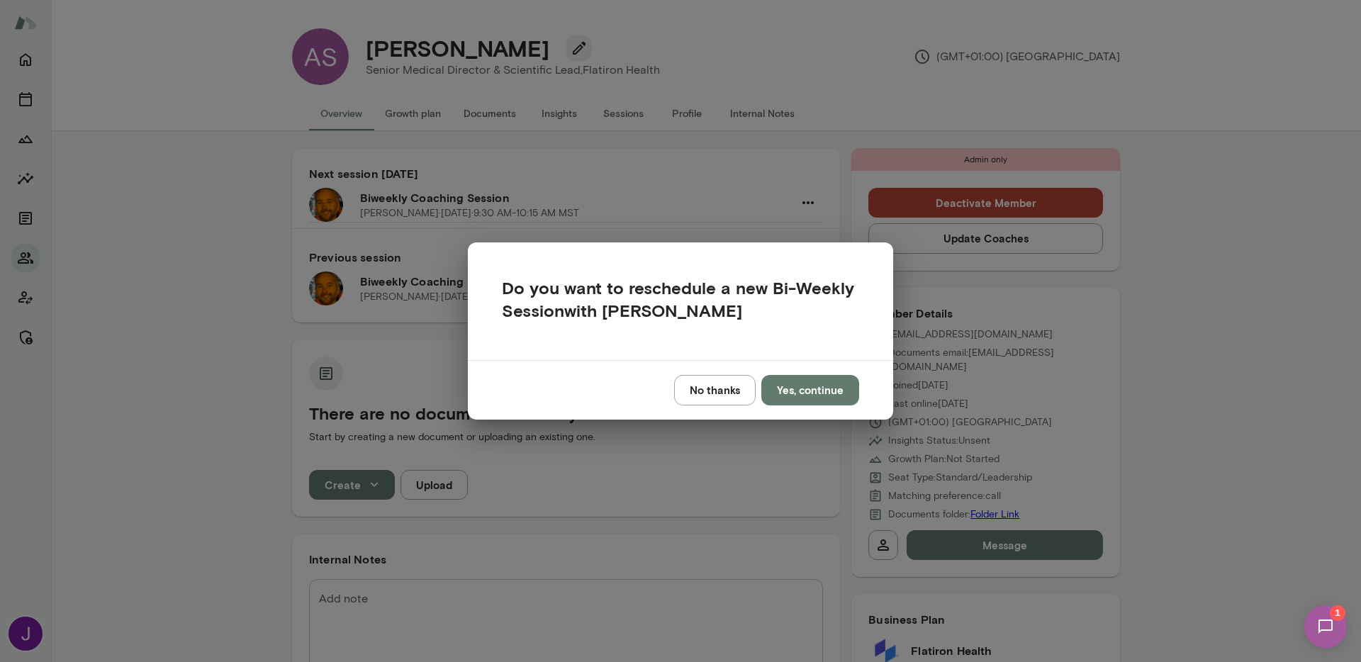
click at [710, 401] on button "No thanks" at bounding box center [715, 390] width 82 height 30
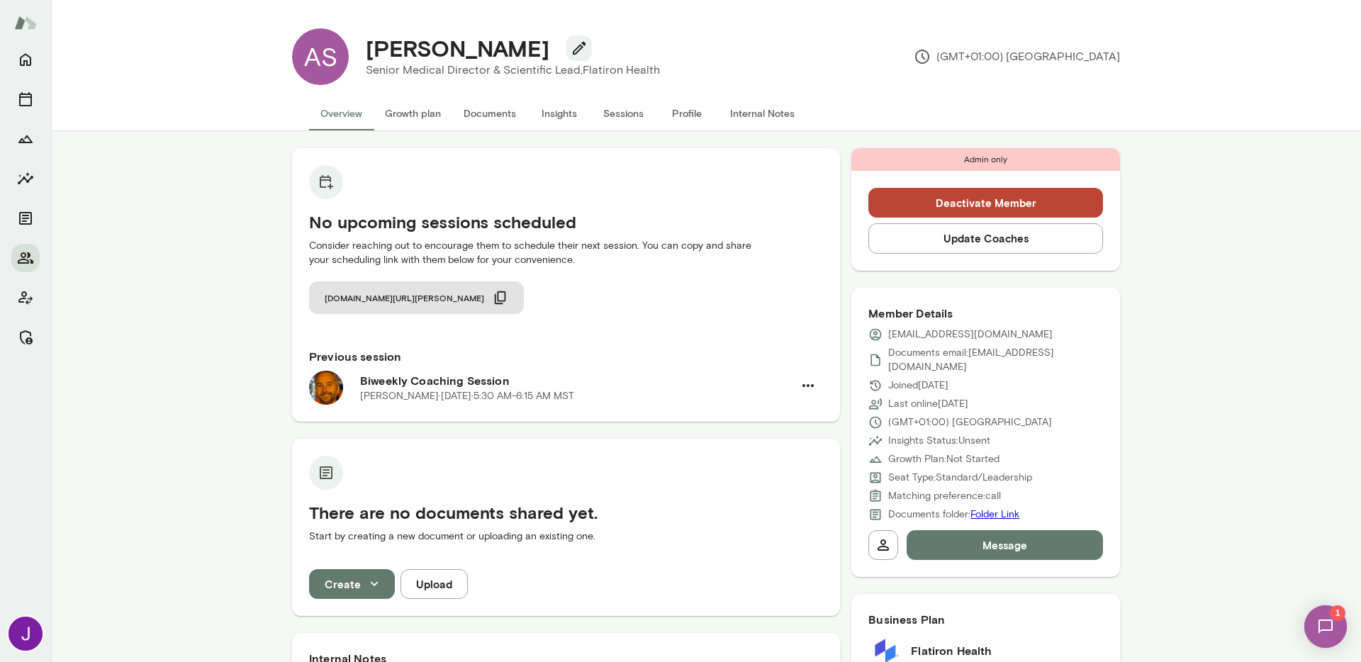
click at [905, 211] on button "Deactivate Member" at bounding box center [985, 203] width 235 height 30
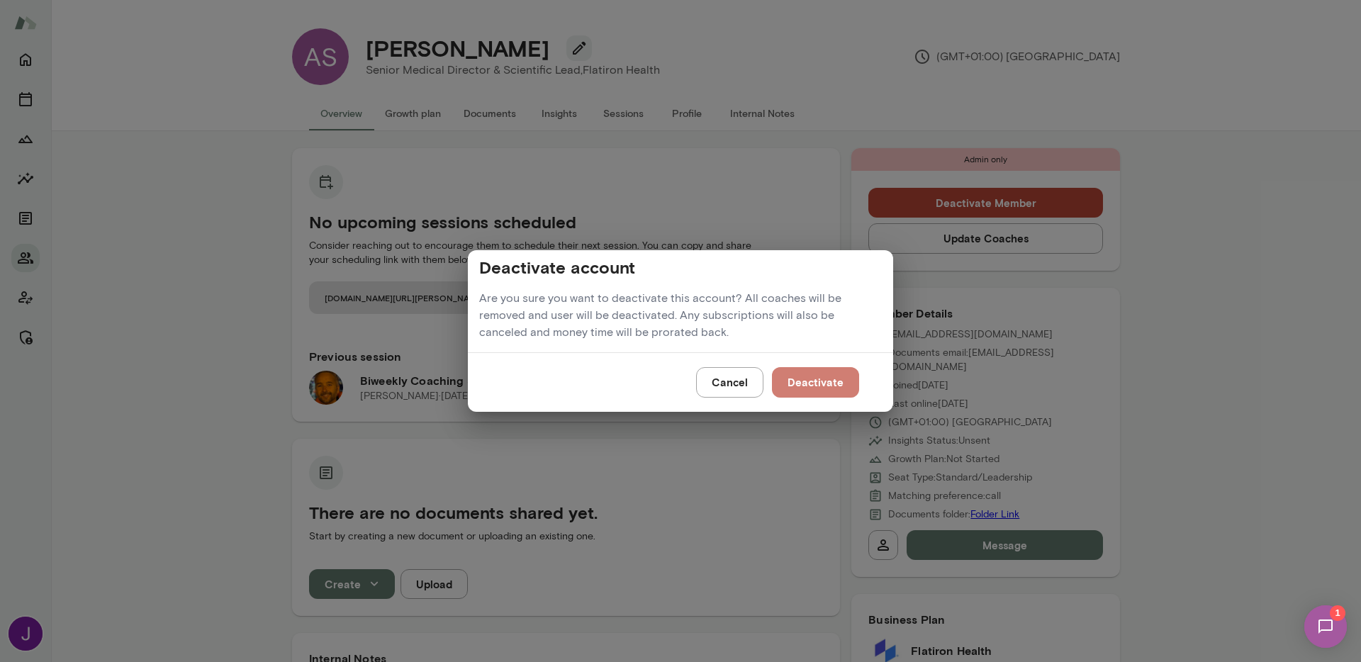
click at [840, 392] on button "Deactivate" at bounding box center [815, 382] width 87 height 30
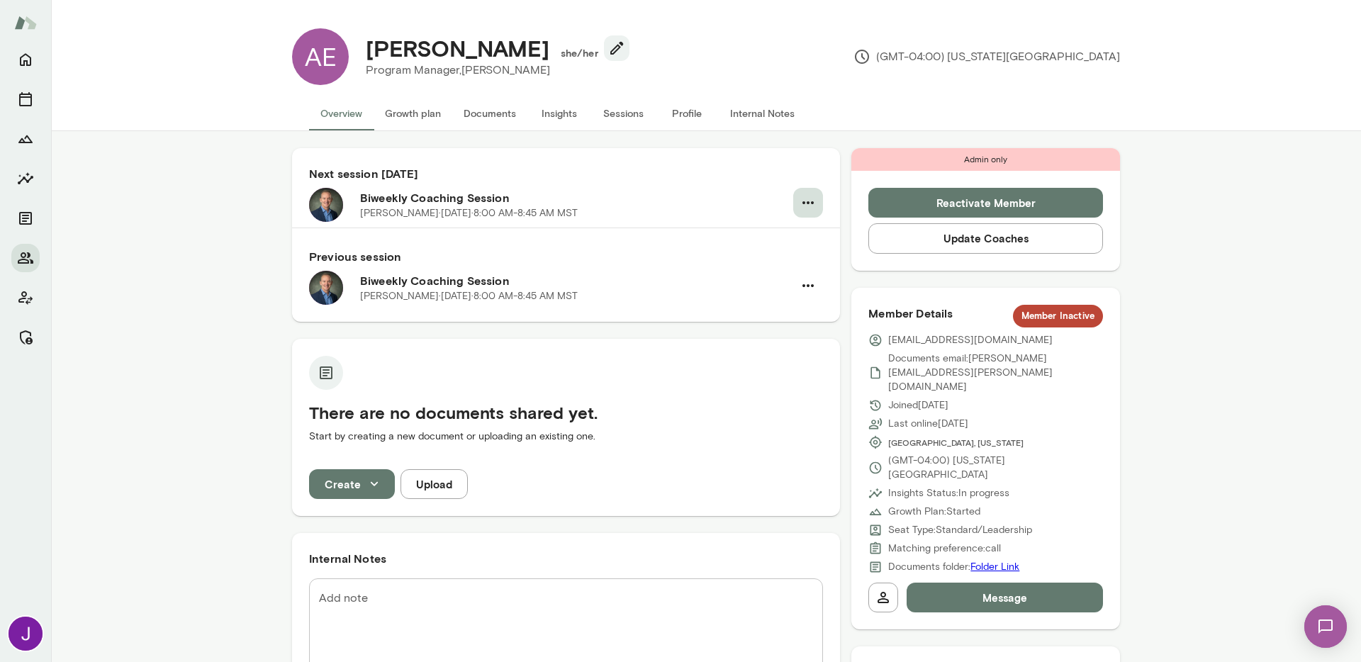
click at [800, 200] on icon "button" at bounding box center [808, 202] width 17 height 17
click at [734, 267] on span "Cancel" at bounding box center [752, 261] width 135 height 17
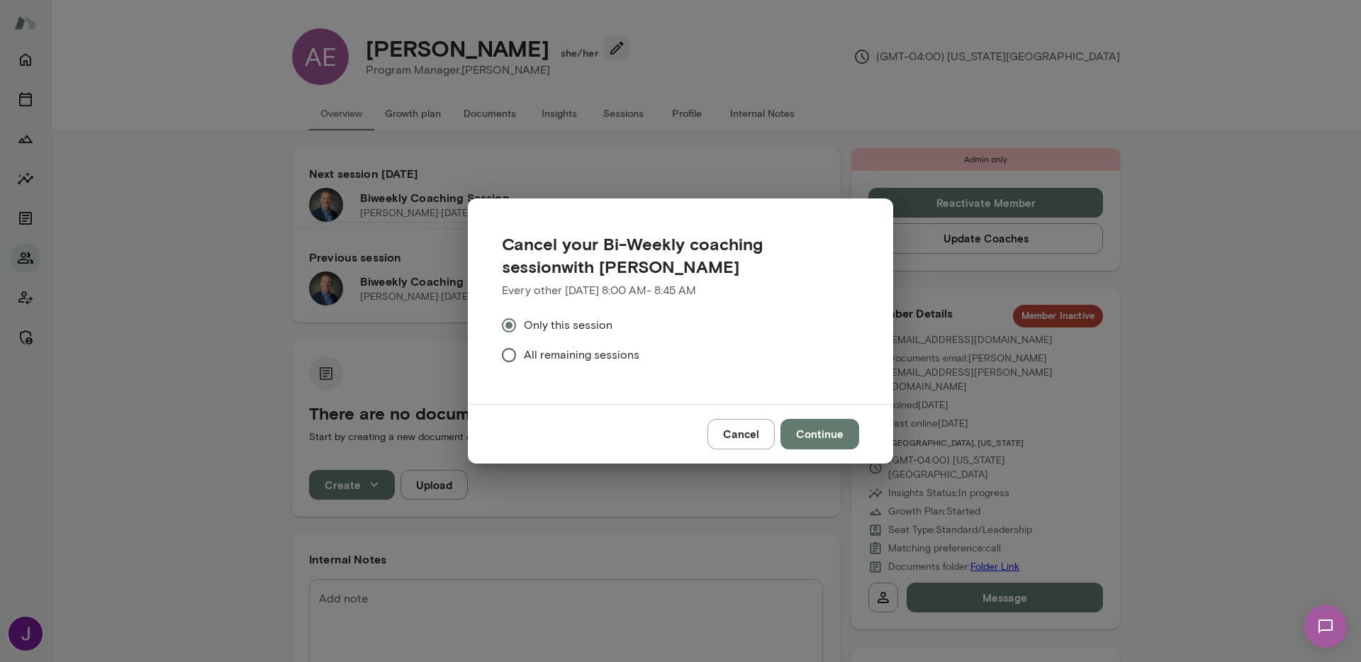
drag, startPoint x: 537, startPoint y: 350, endPoint x: 547, endPoint y: 356, distance: 11.2
click at [538, 351] on span "All remaining sessions" at bounding box center [582, 355] width 116 height 17
click at [588, 356] on span "All remaining sessions" at bounding box center [582, 355] width 116 height 17
click at [824, 447] on button "Continue" at bounding box center [820, 434] width 79 height 30
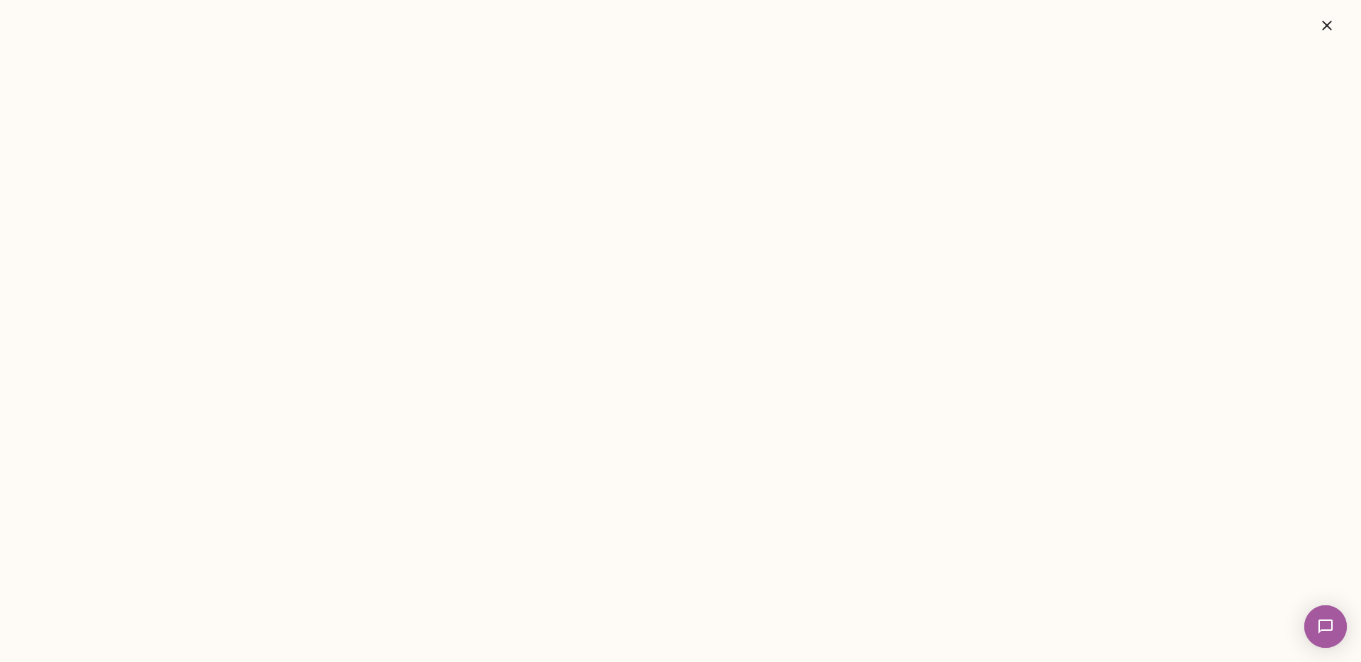
click at [1324, 28] on icon "button" at bounding box center [1326, 25] width 9 height 9
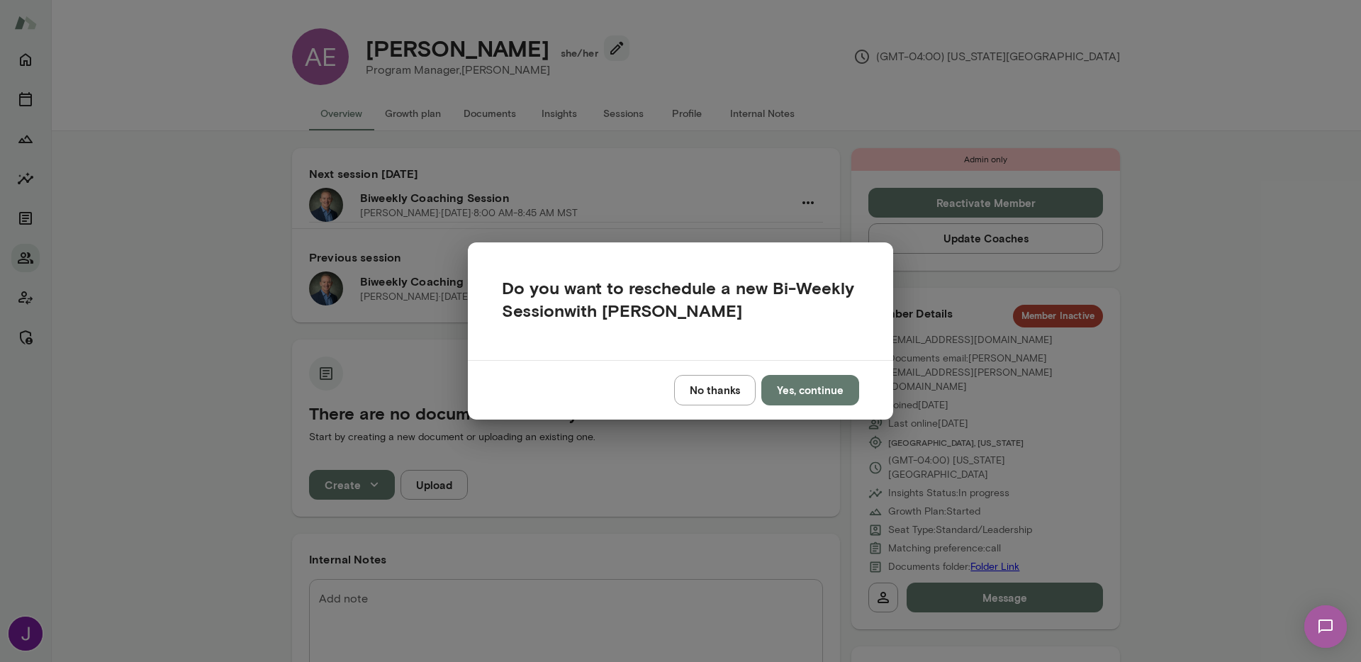
click at [734, 404] on button "No thanks" at bounding box center [715, 390] width 82 height 30
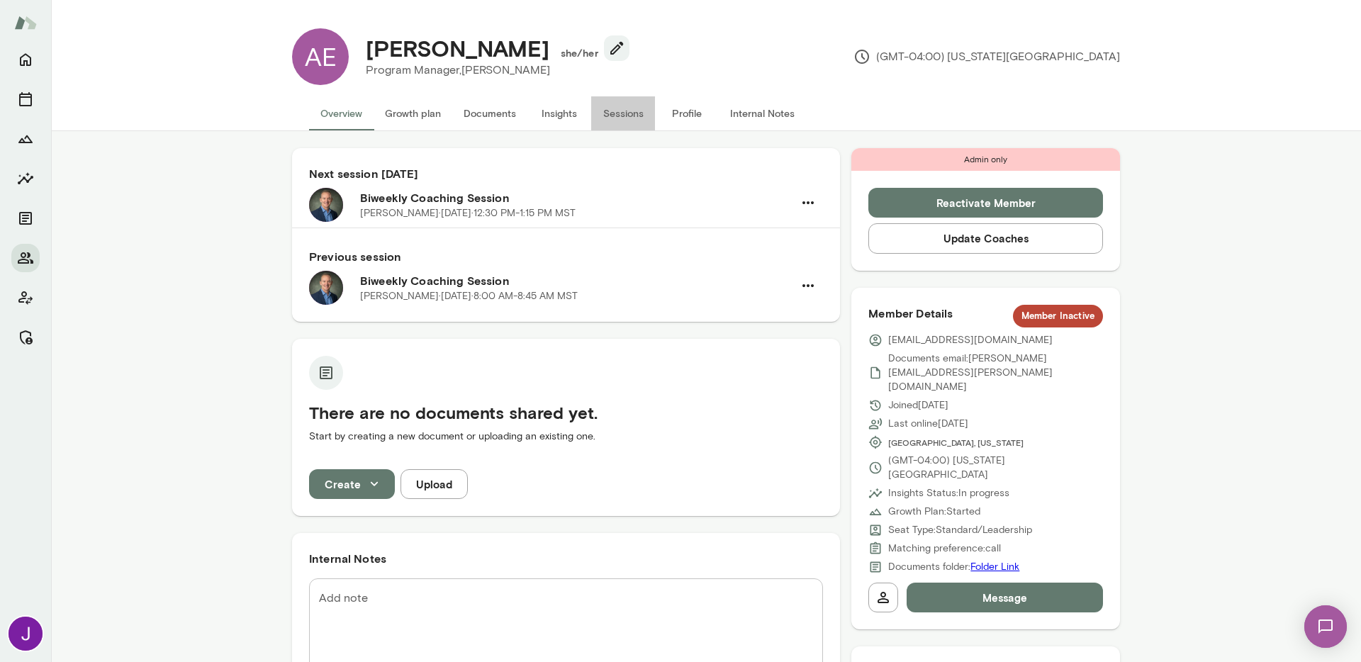
click at [608, 117] on button "Sessions" at bounding box center [623, 113] width 64 height 34
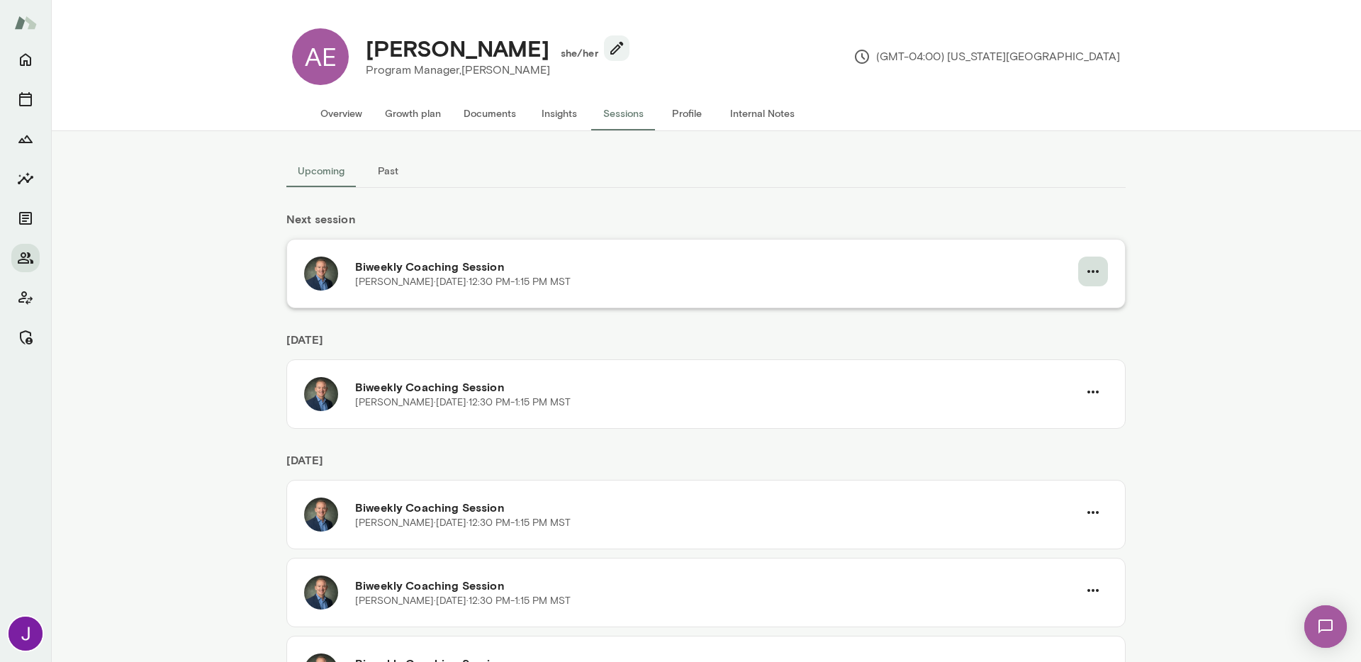
click at [1086, 267] on icon "button" at bounding box center [1093, 271] width 17 height 17
click at [1071, 335] on span "Cancel" at bounding box center [1062, 330] width 61 height 17
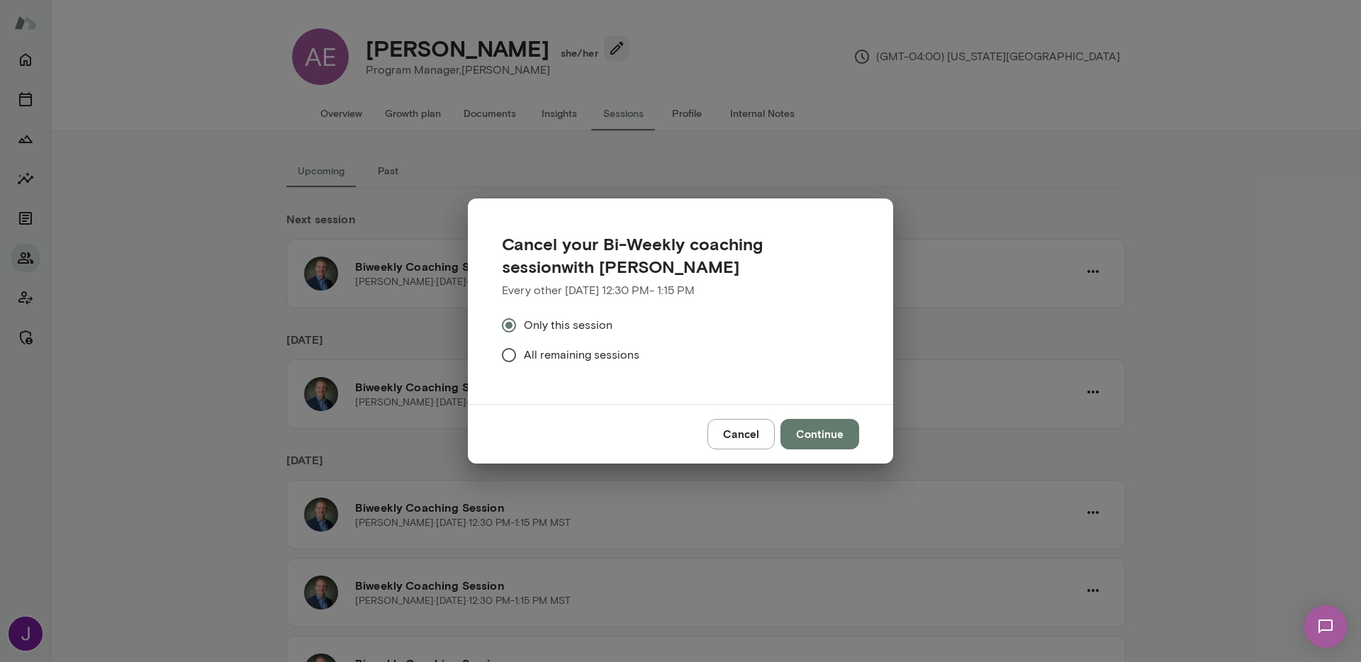
click at [596, 354] on span "All remaining sessions" at bounding box center [582, 355] width 116 height 17
click at [627, 354] on span "All remaining sessions" at bounding box center [582, 355] width 116 height 17
click at [832, 457] on div "Cancel Continue" at bounding box center [680, 433] width 425 height 59
click at [818, 431] on button "Continue" at bounding box center [820, 434] width 79 height 30
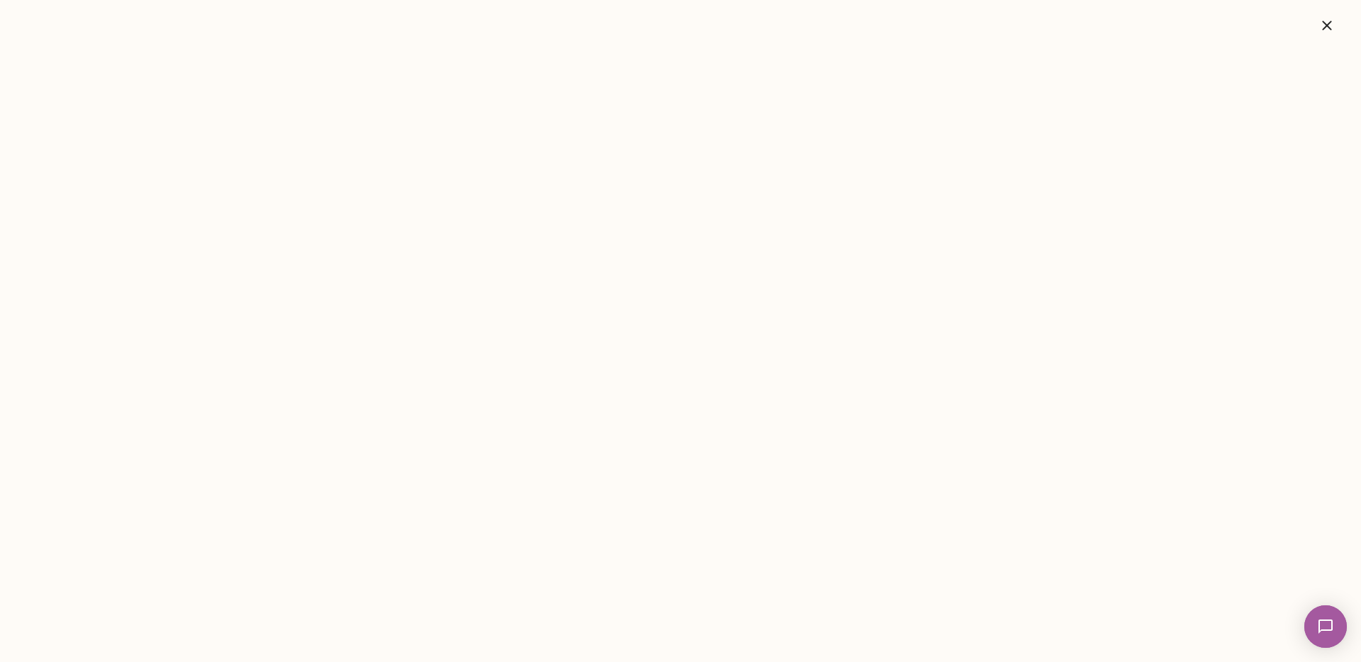
click at [1337, 25] on button "button" at bounding box center [1326, 25] width 45 height 28
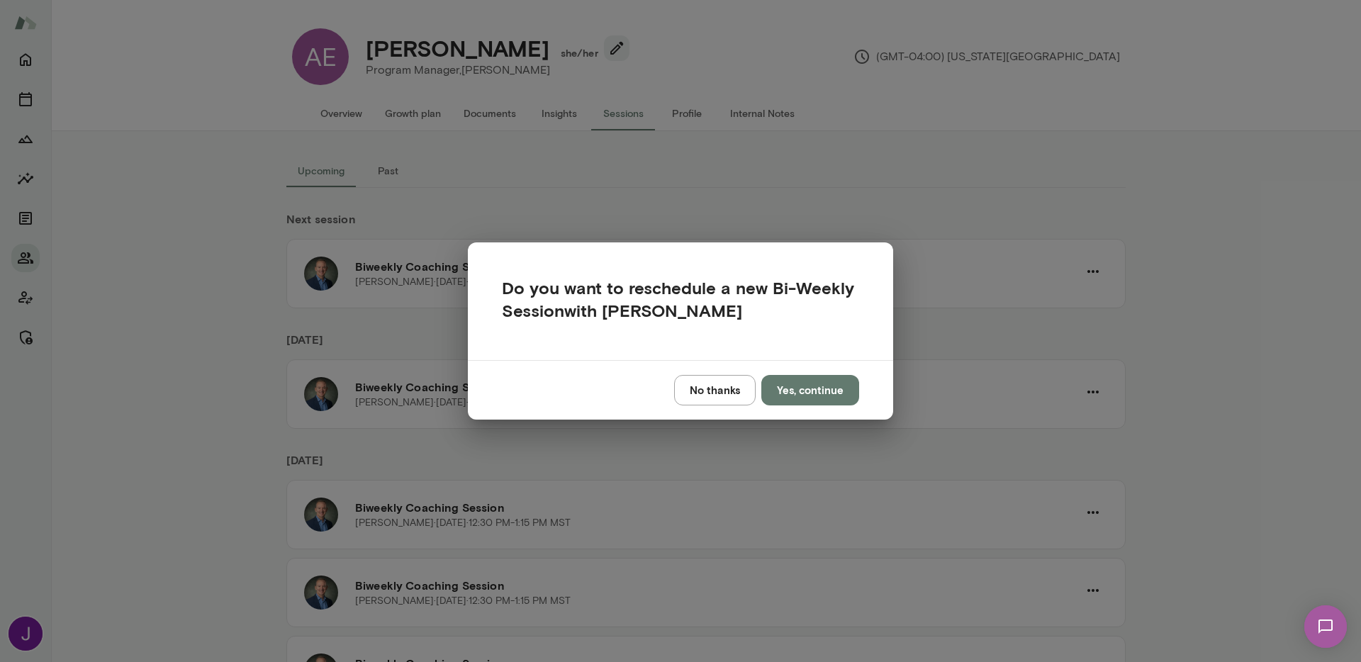
click at [684, 398] on button "No thanks" at bounding box center [715, 390] width 82 height 30
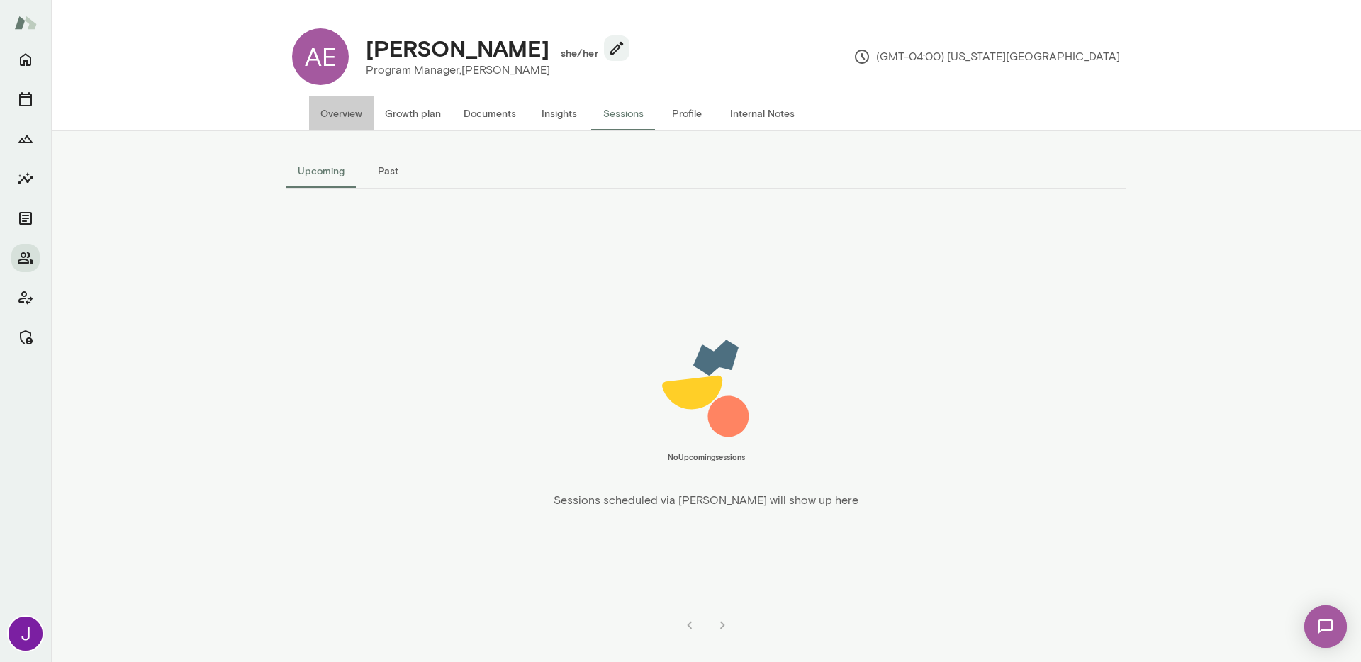
click at [342, 115] on button "Overview" at bounding box center [341, 113] width 65 height 34
